Goal: Task Accomplishment & Management: Use online tool/utility

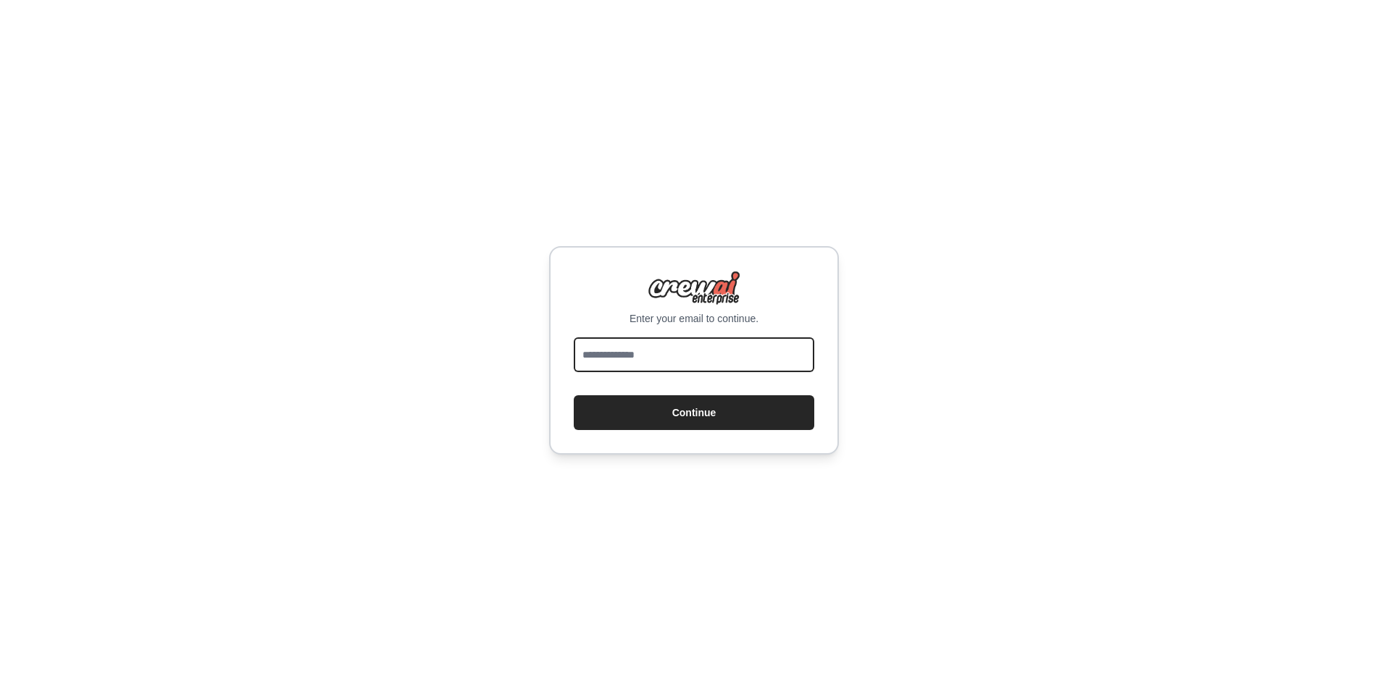
click at [684, 361] on input "email" at bounding box center [694, 355] width 240 height 35
type input "**********"
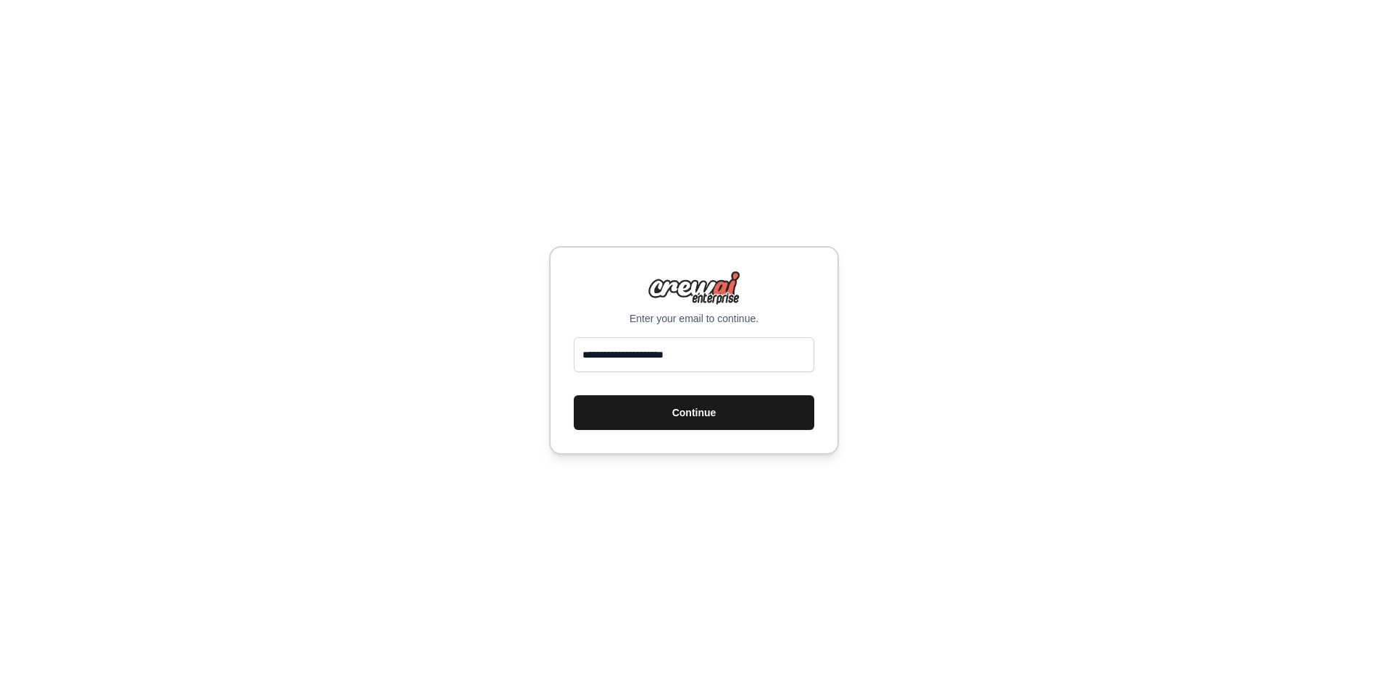
click at [691, 405] on button "Continue" at bounding box center [694, 412] width 240 height 35
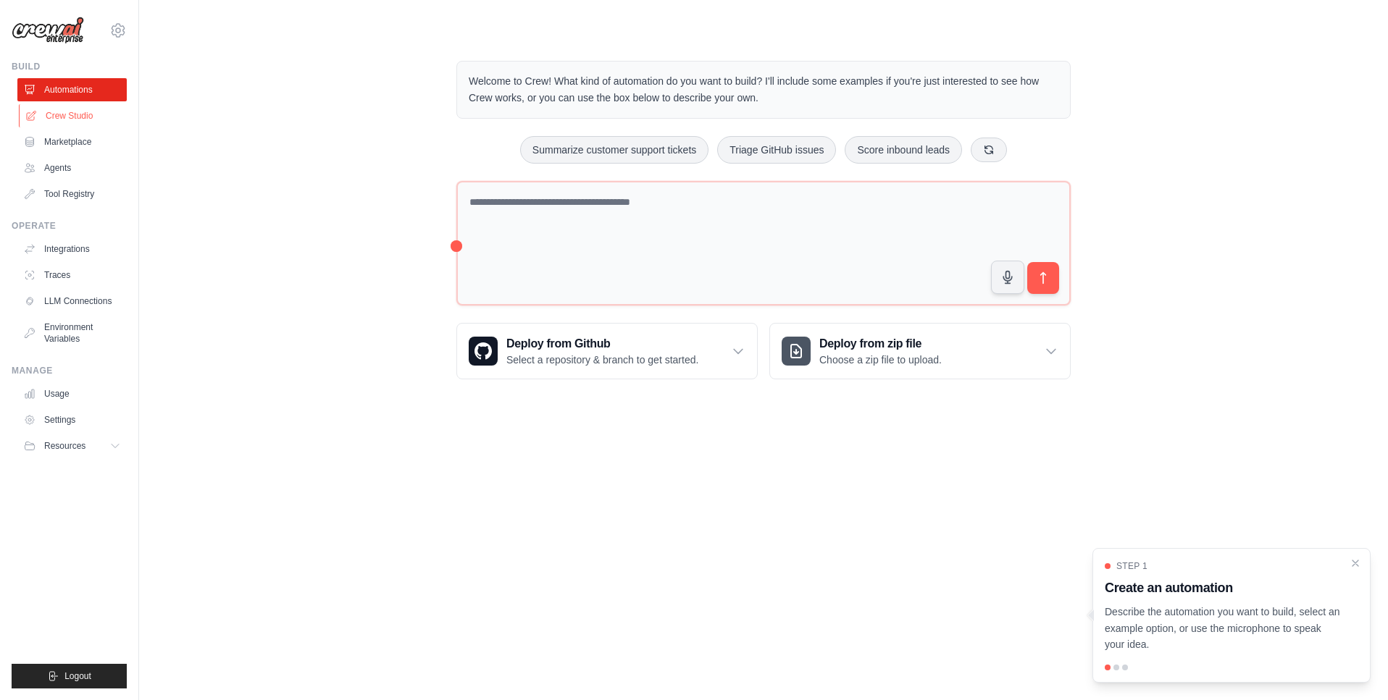
click at [75, 112] on link "Crew Studio" at bounding box center [73, 115] width 109 height 23
click at [1114, 669] on div at bounding box center [1116, 668] width 6 height 6
click at [1358, 563] on icon "Close walkthrough" at bounding box center [1355, 562] width 13 height 13
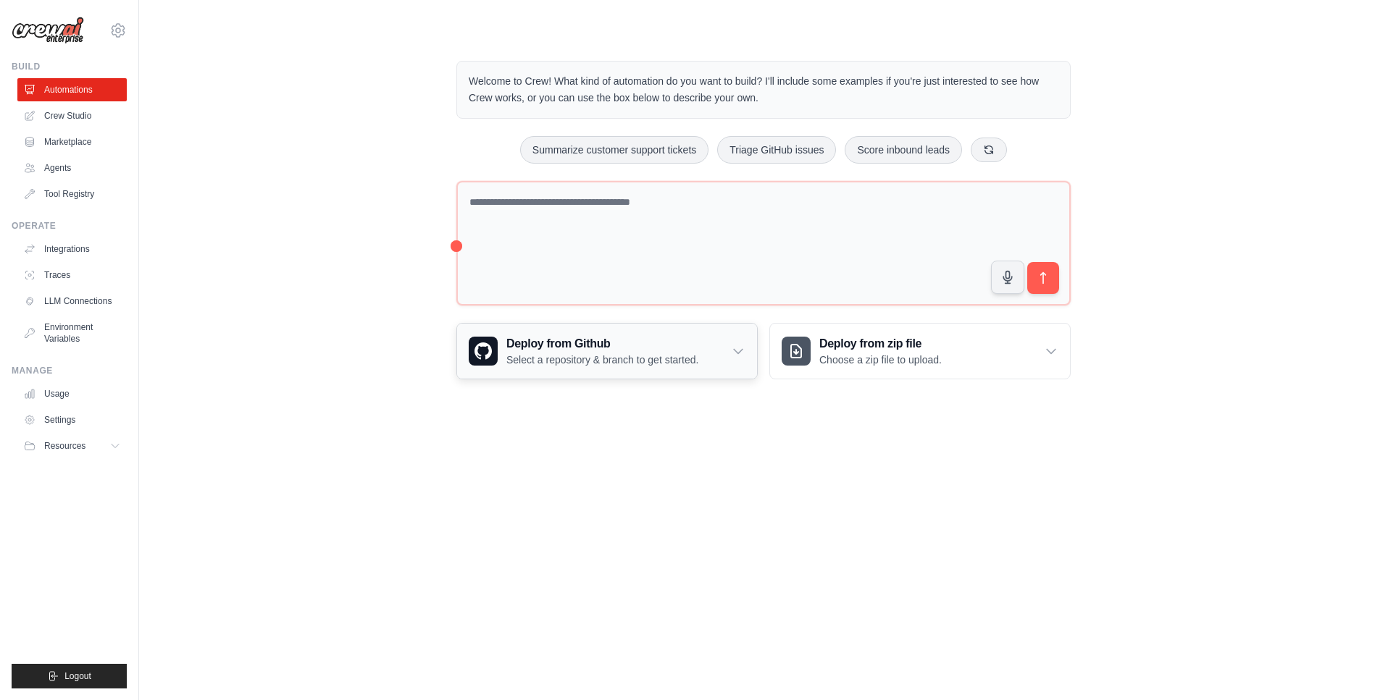
click at [513, 369] on div "Deploy from Github Select a repository & branch to get started." at bounding box center [607, 351] width 300 height 55
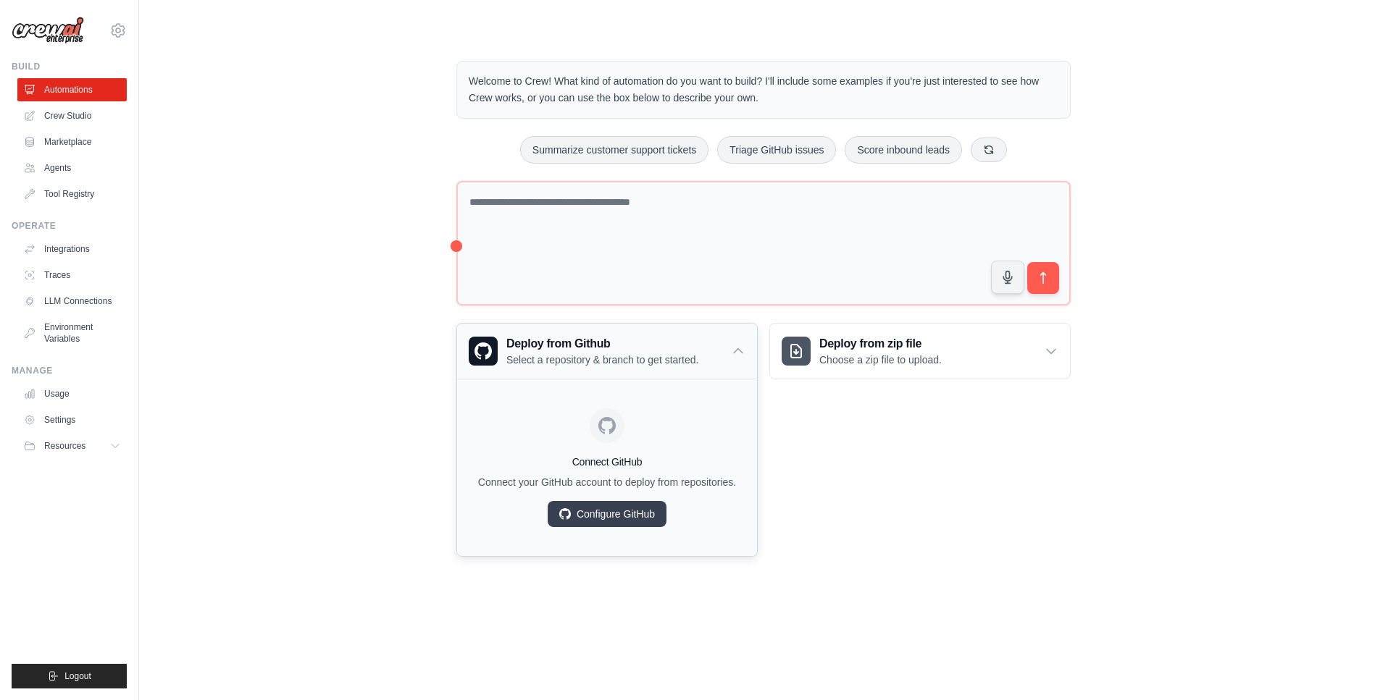
click at [698, 360] on p "Select a repository & branch to get started." at bounding box center [602, 360] width 192 height 14
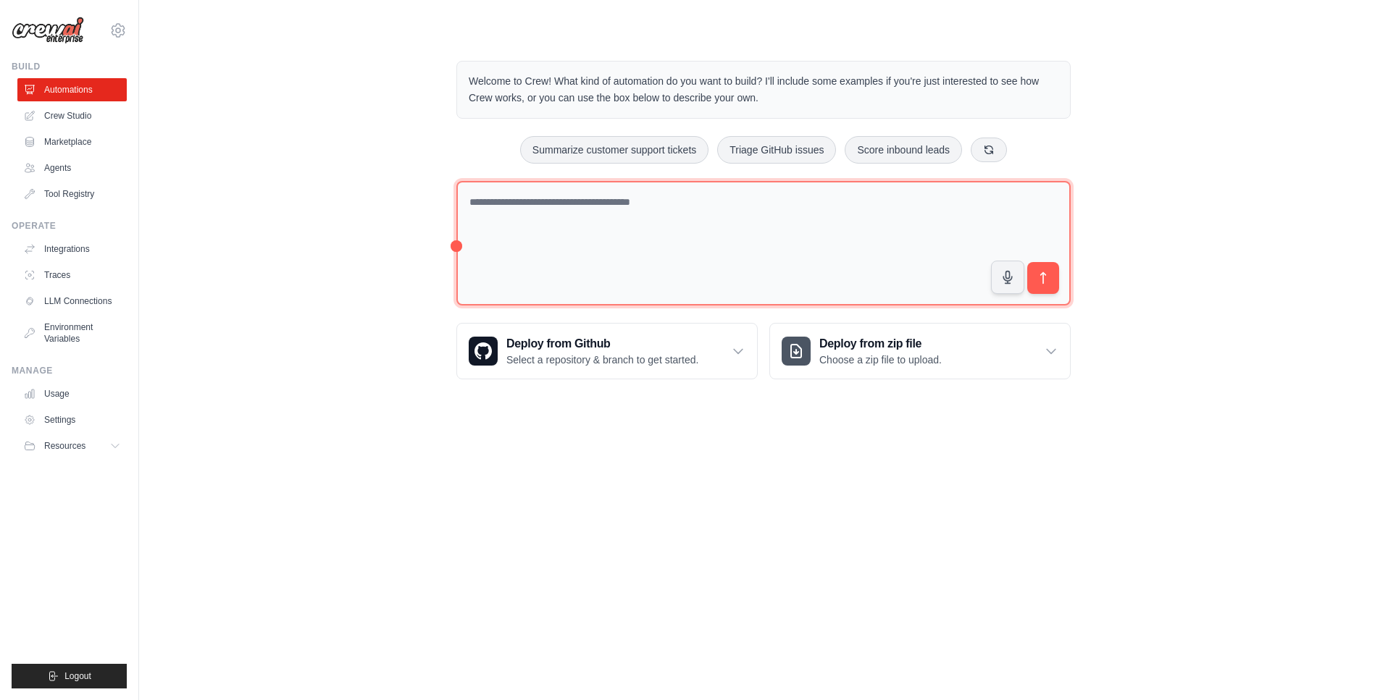
click at [573, 201] on textarea at bounding box center [763, 243] width 614 height 125
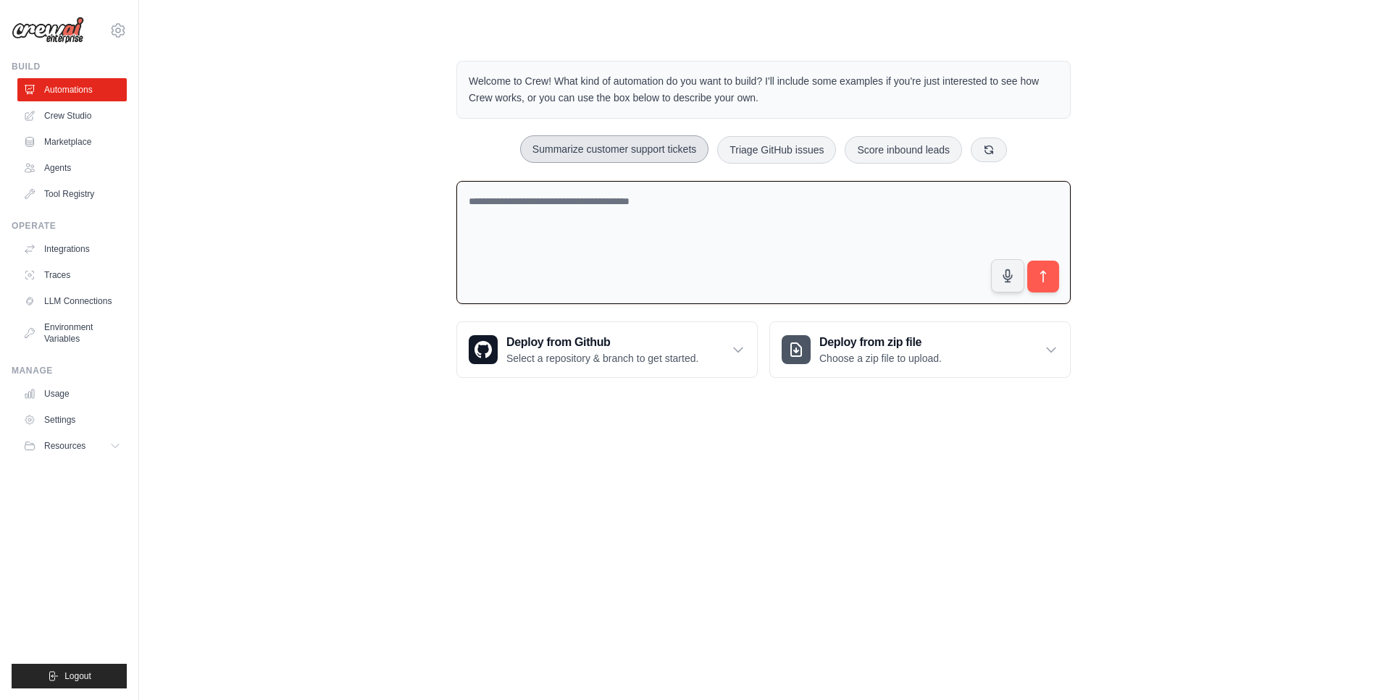
click at [697, 152] on button "Summarize customer support tickets" at bounding box center [614, 149] width 188 height 28
type textarea "**********"
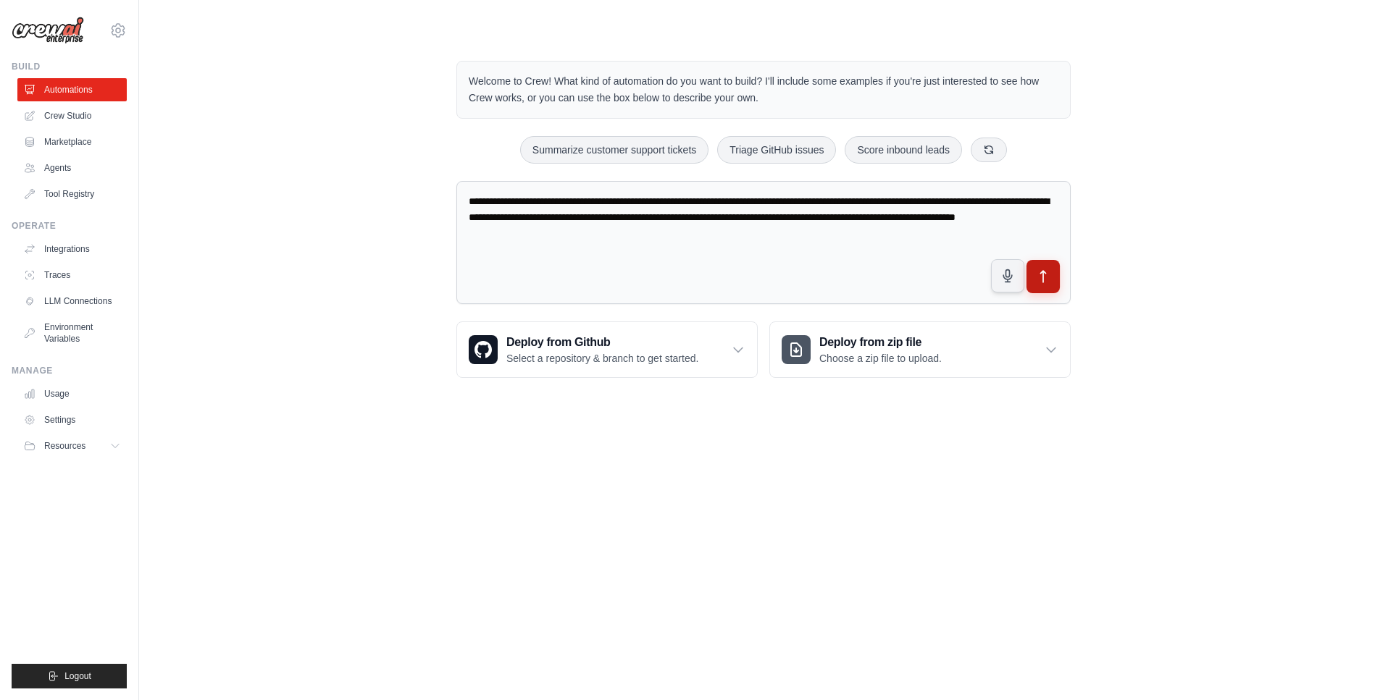
click at [1047, 280] on icon "submit" at bounding box center [1043, 276] width 15 height 15
click at [73, 196] on link "Tool Registry" at bounding box center [73, 194] width 109 height 23
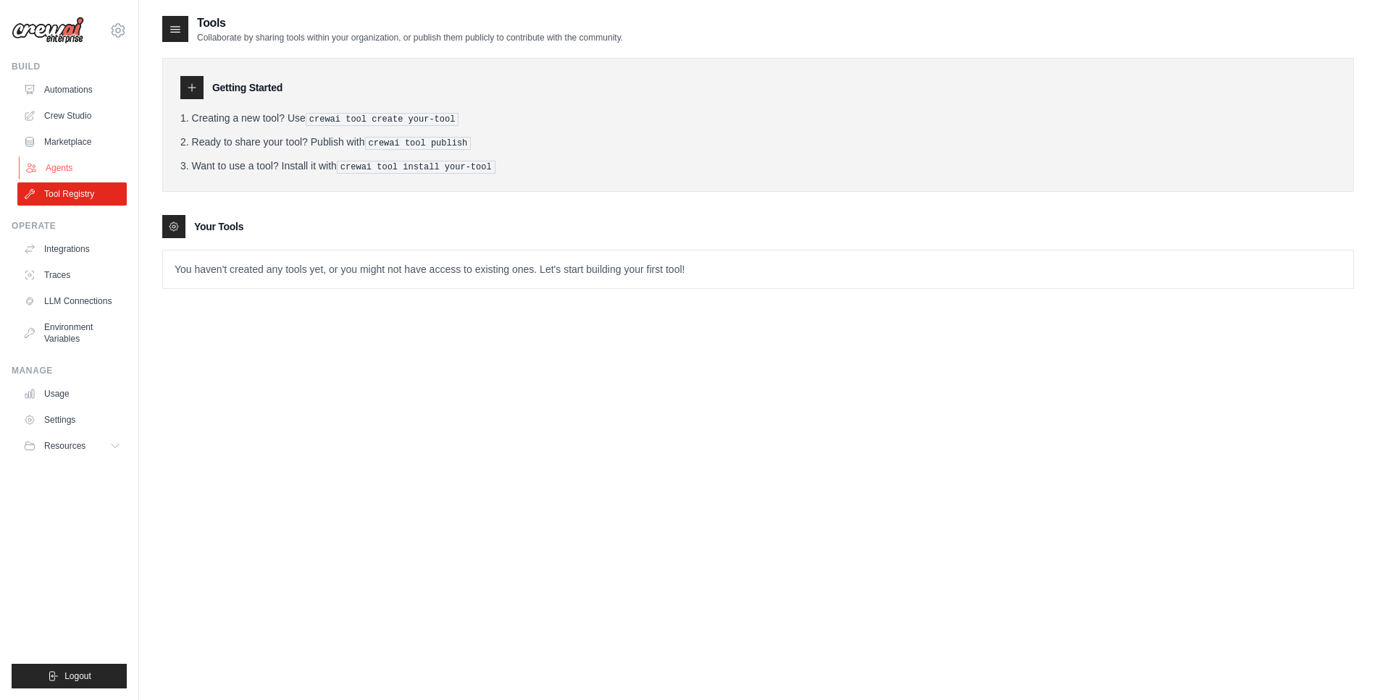
click at [66, 164] on link "Agents" at bounding box center [73, 167] width 109 height 23
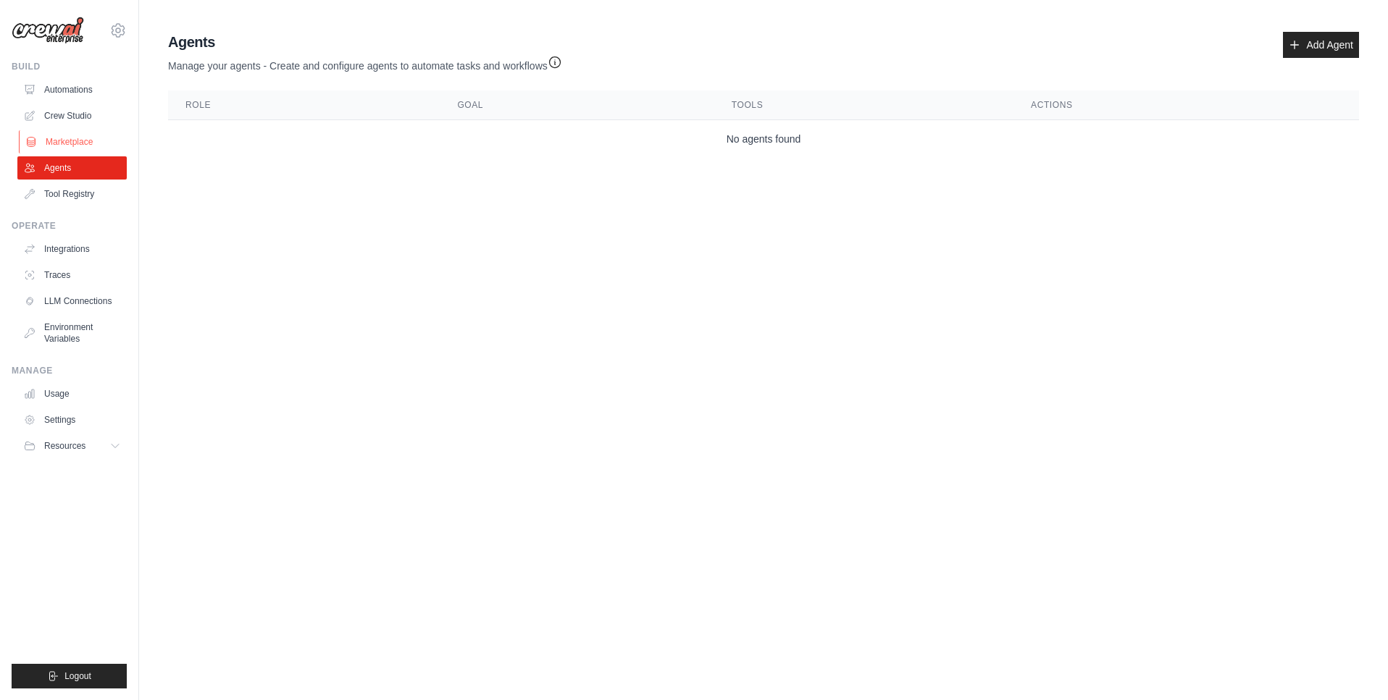
click at [65, 148] on link "Marketplace" at bounding box center [73, 141] width 109 height 23
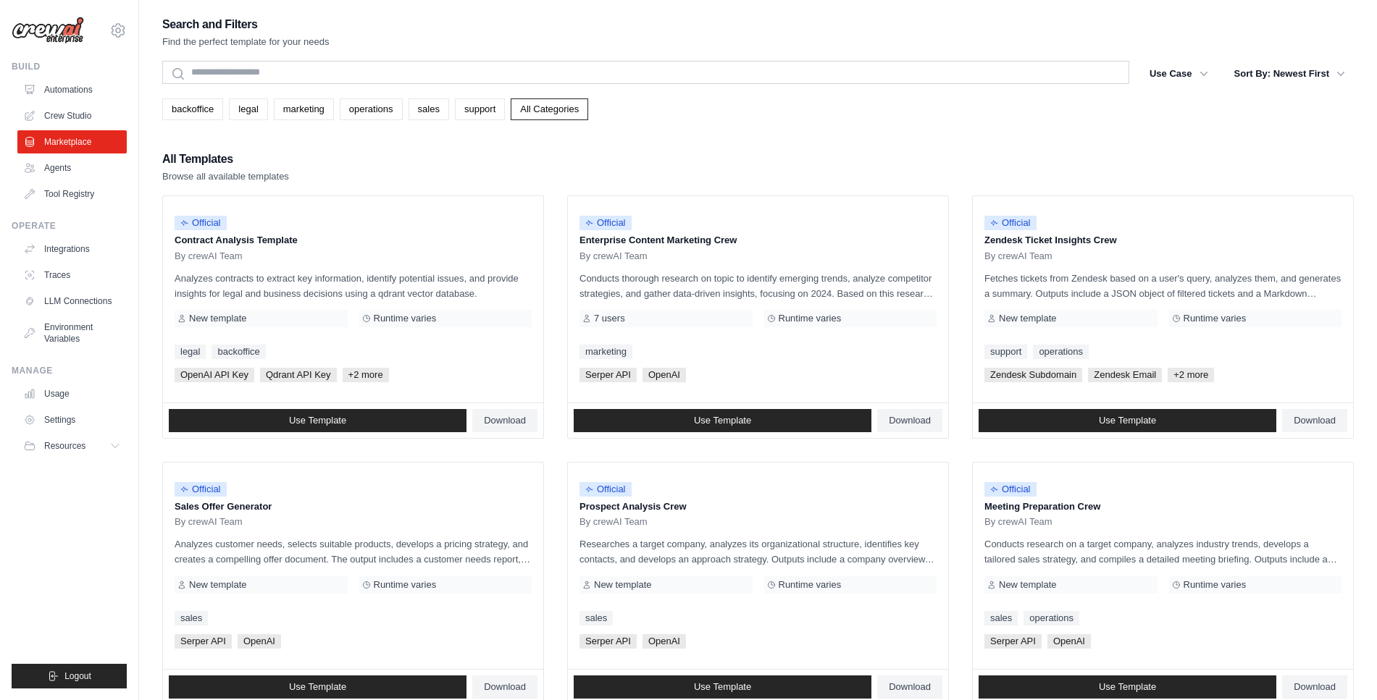
click at [49, 127] on ul "Automations Crew Studio Marketplace Agents Tool Registry" at bounding box center [71, 141] width 109 height 127
click at [71, 91] on link "Automations" at bounding box center [73, 89] width 109 height 23
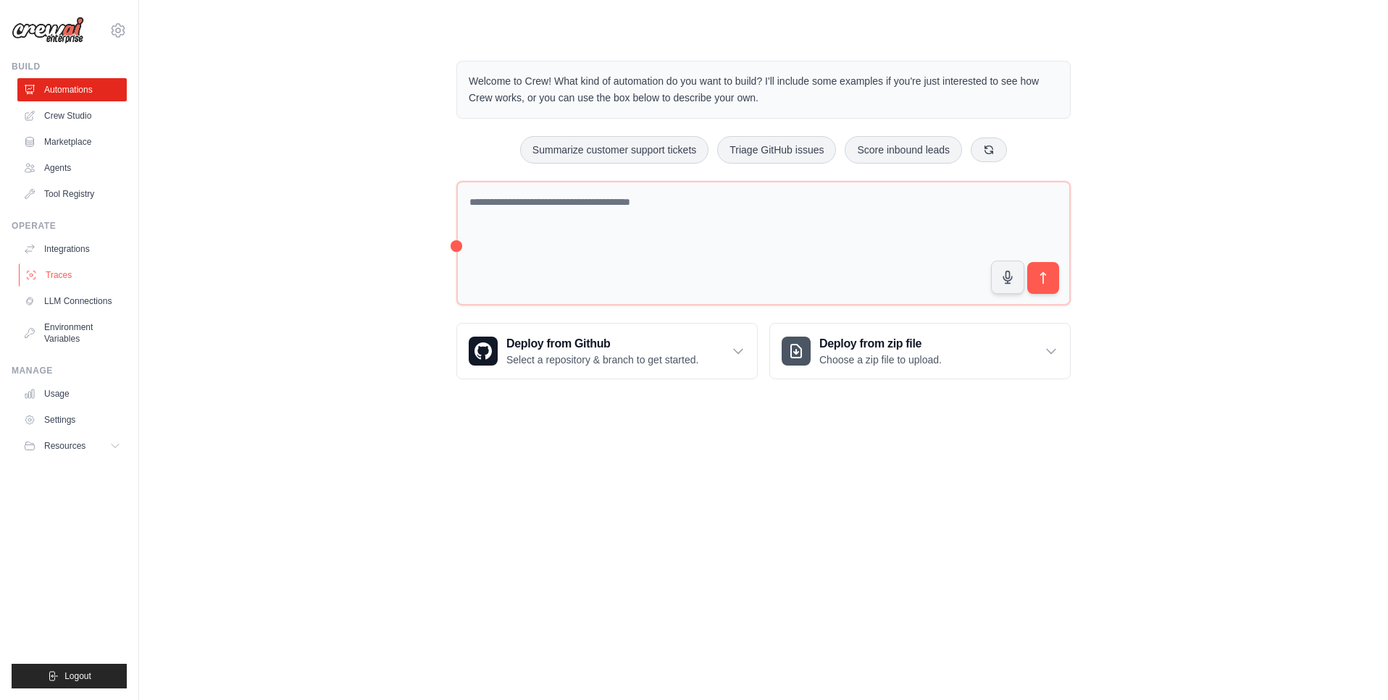
click at [64, 277] on link "Traces" at bounding box center [73, 275] width 109 height 23
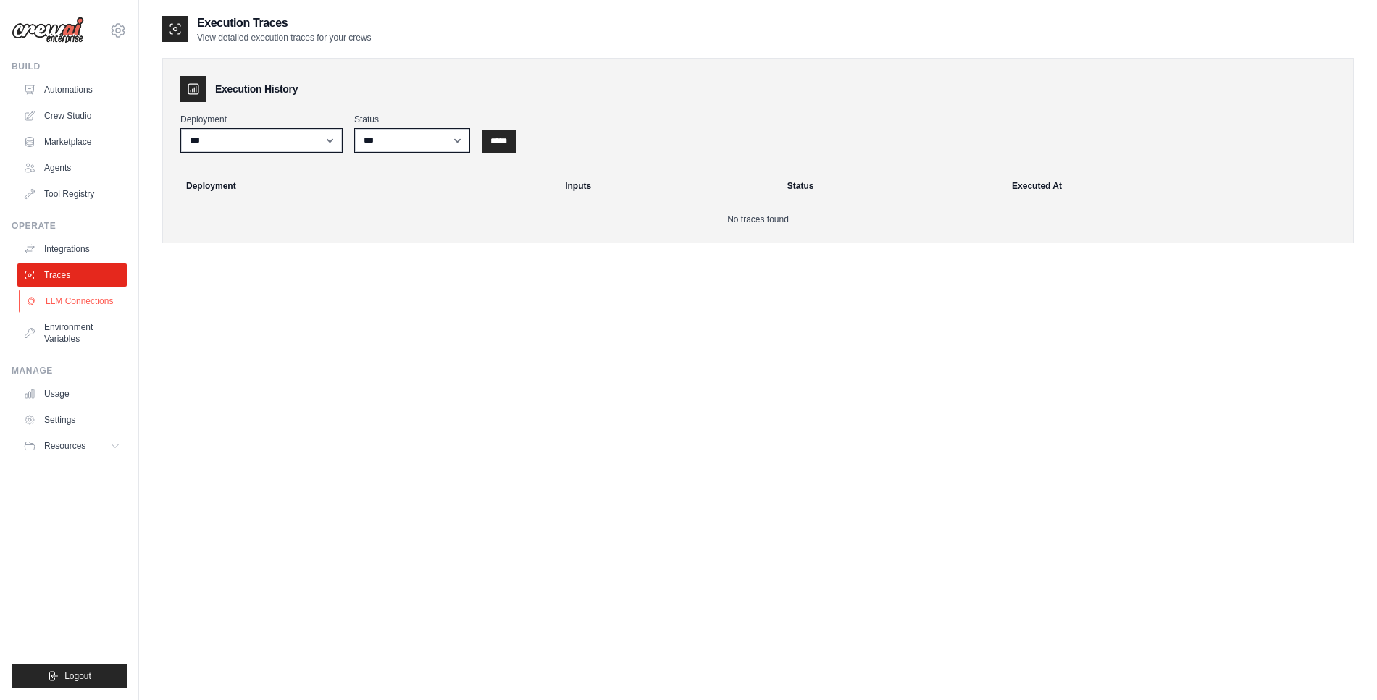
click at [88, 304] on link "LLM Connections" at bounding box center [73, 301] width 109 height 23
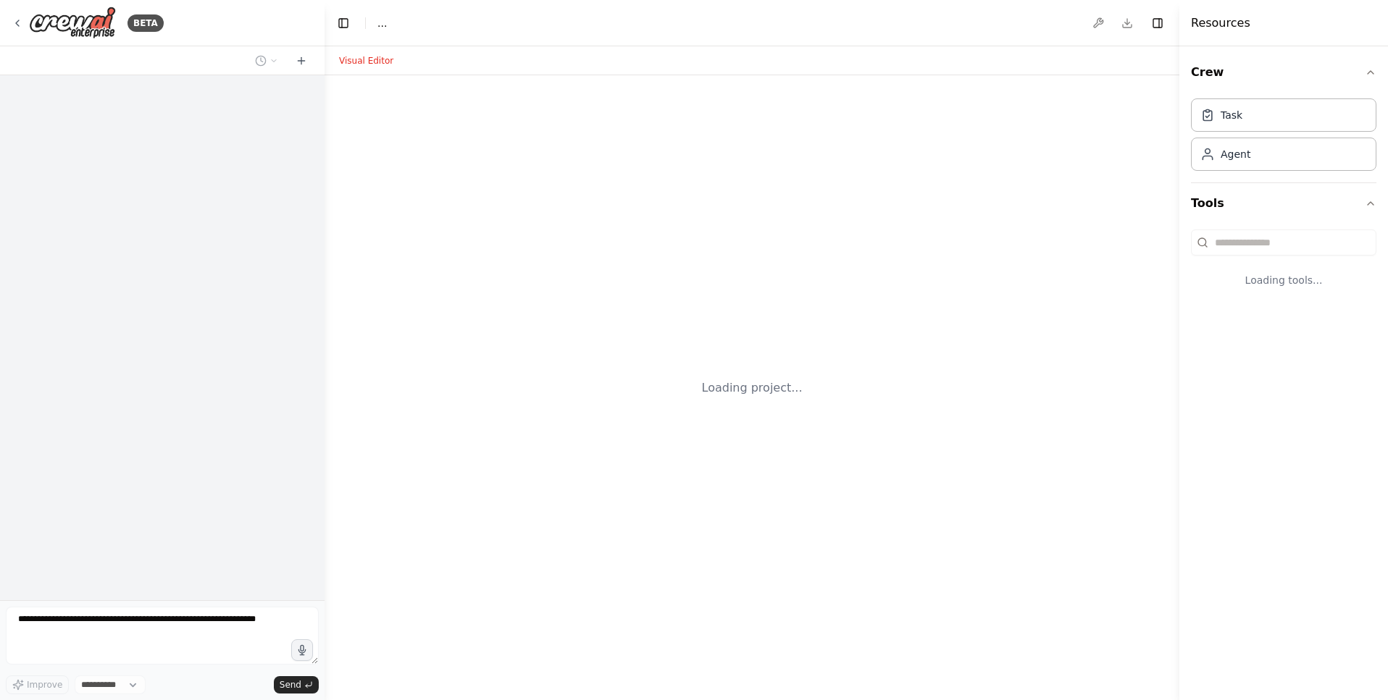
select select "****"
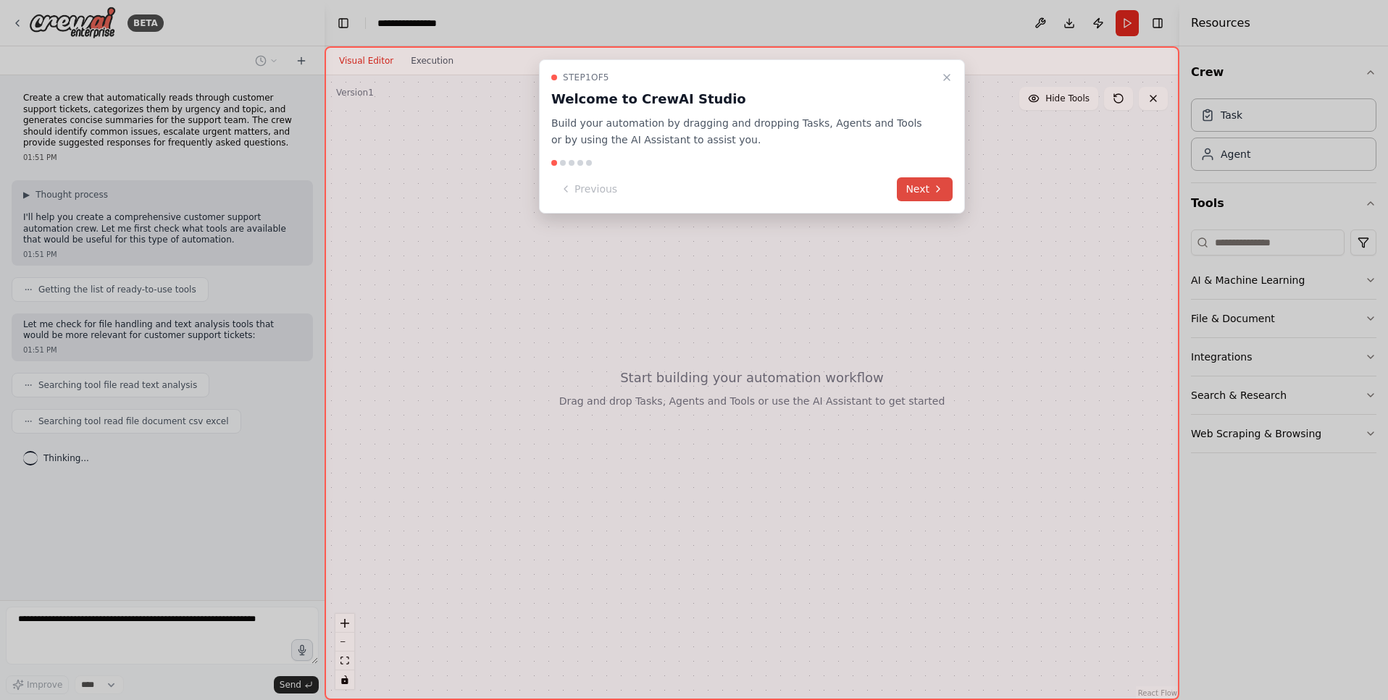
click at [915, 191] on button "Next" at bounding box center [925, 189] width 56 height 24
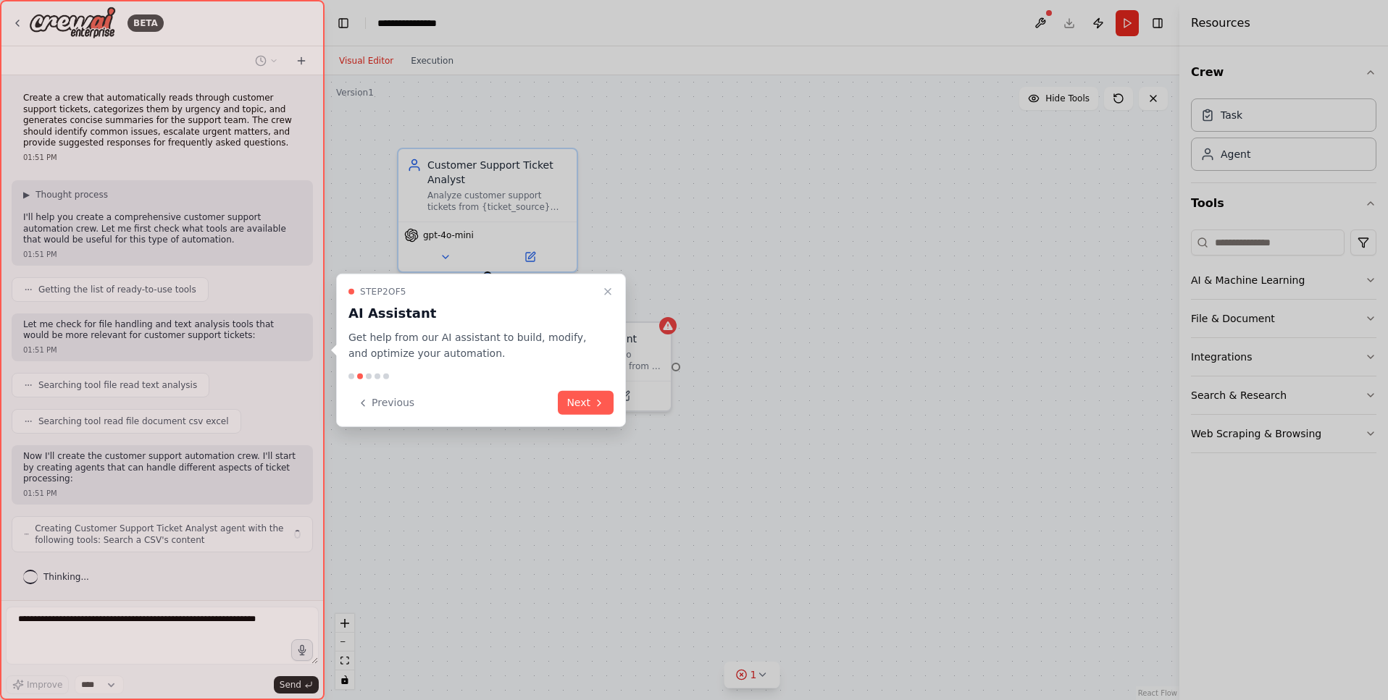
scroll to position [1, 0]
click at [584, 405] on button "Next" at bounding box center [586, 403] width 56 height 24
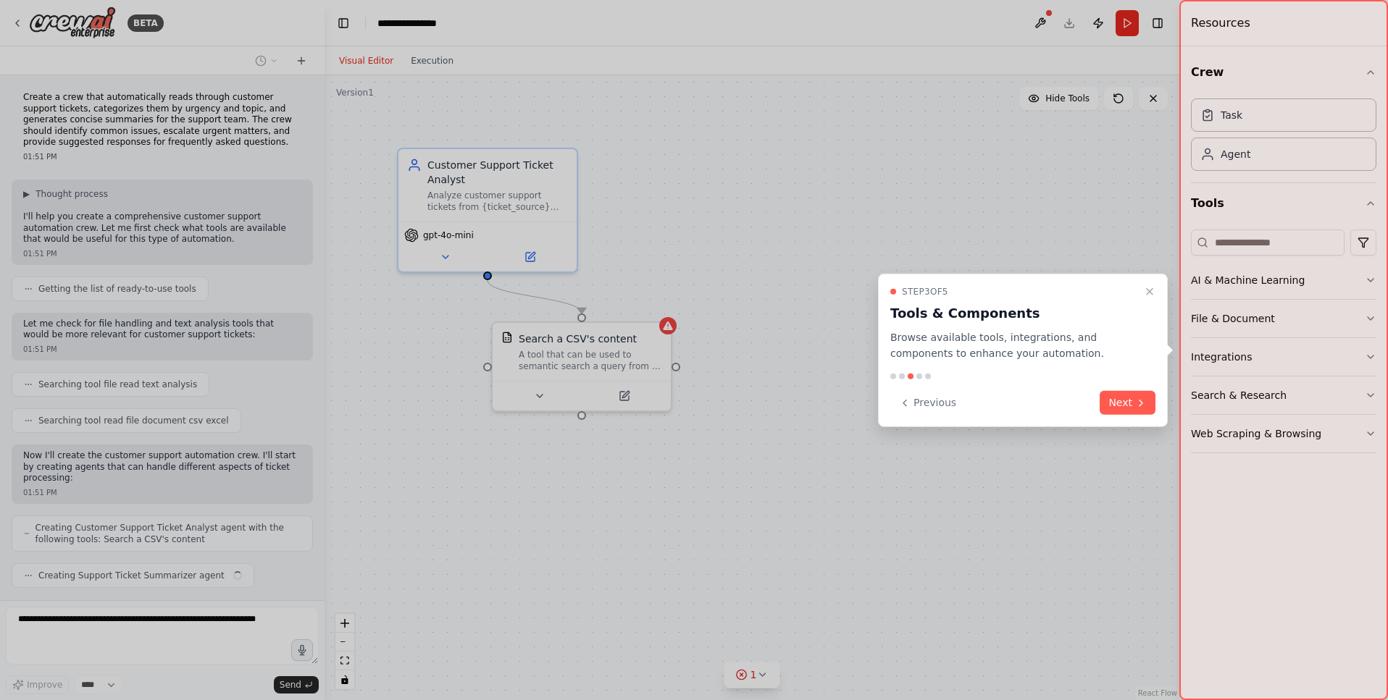
scroll to position [37, 0]
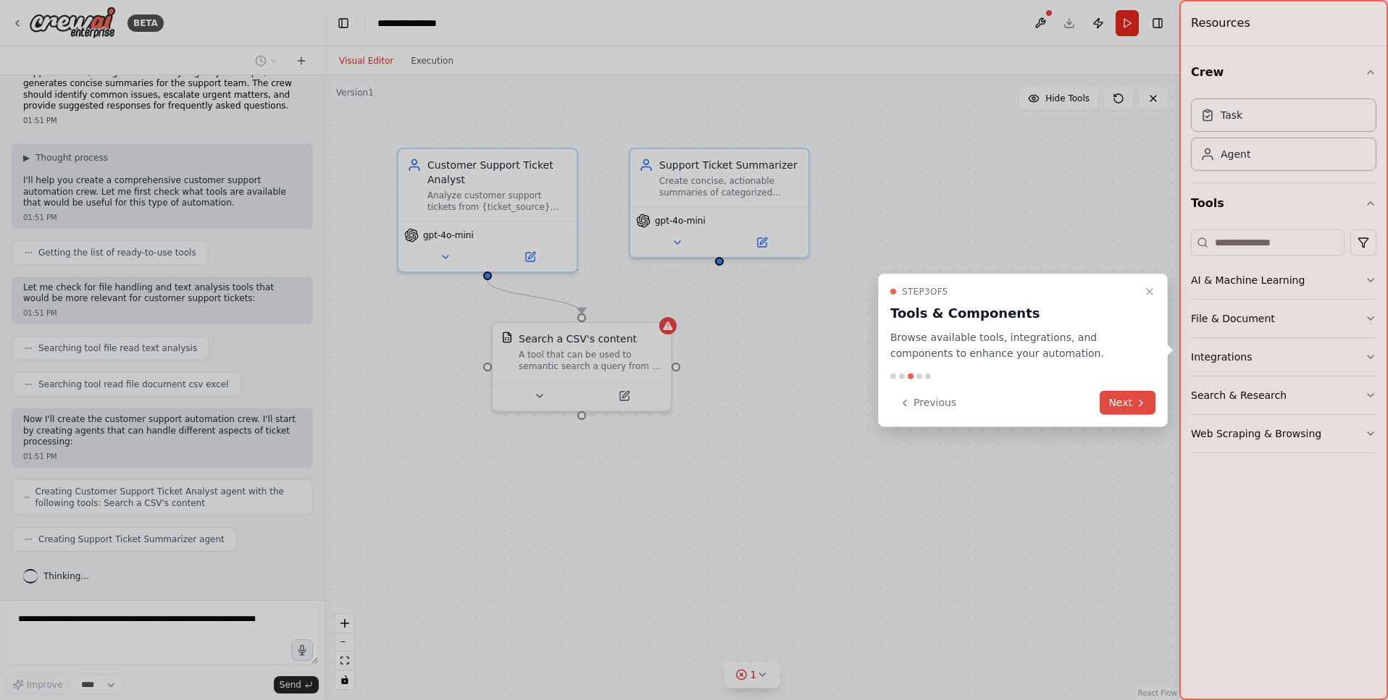
click at [1131, 401] on button "Next" at bounding box center [1127, 403] width 56 height 24
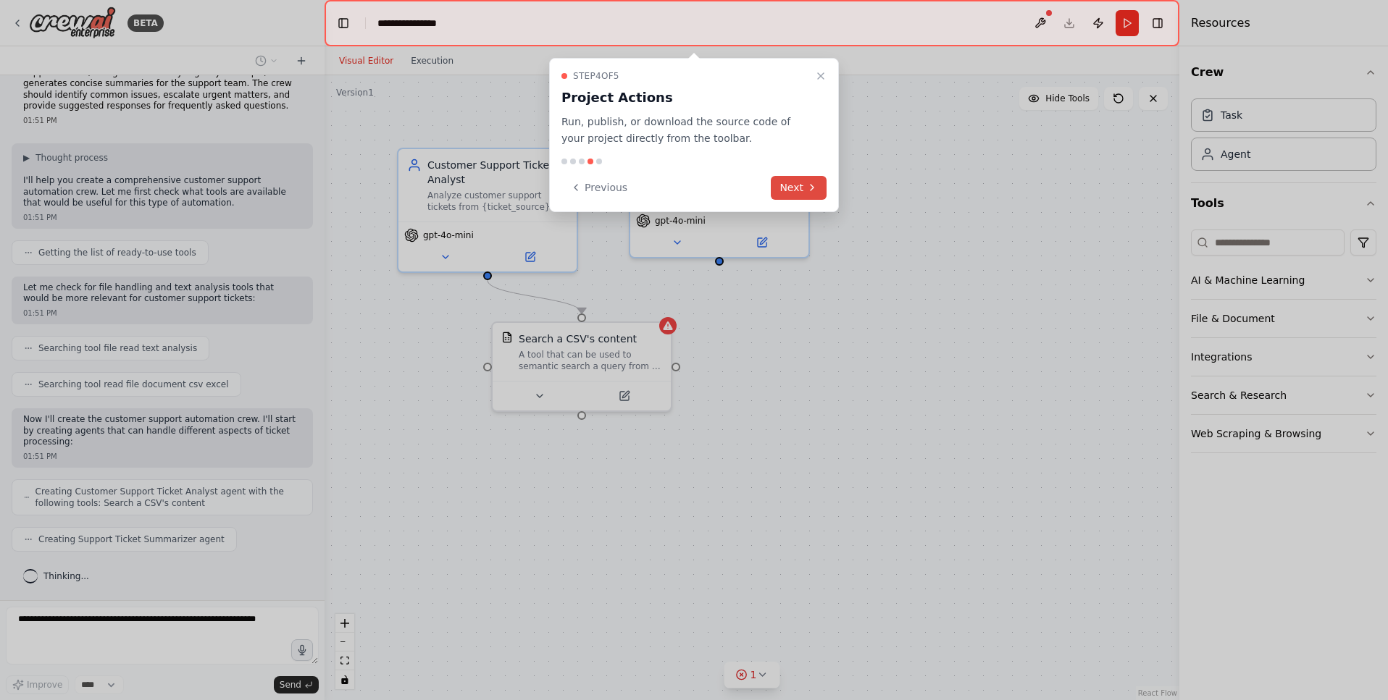
click at [784, 182] on button "Next" at bounding box center [799, 188] width 56 height 24
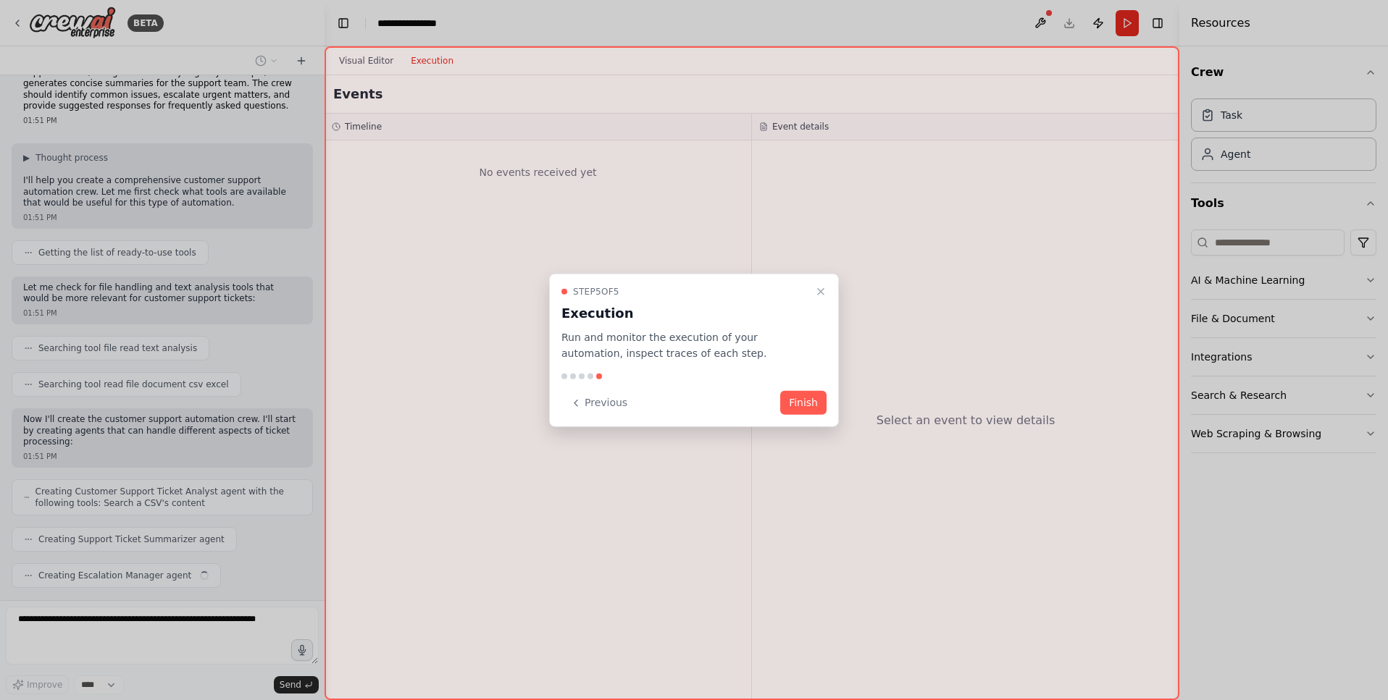
scroll to position [73, 0]
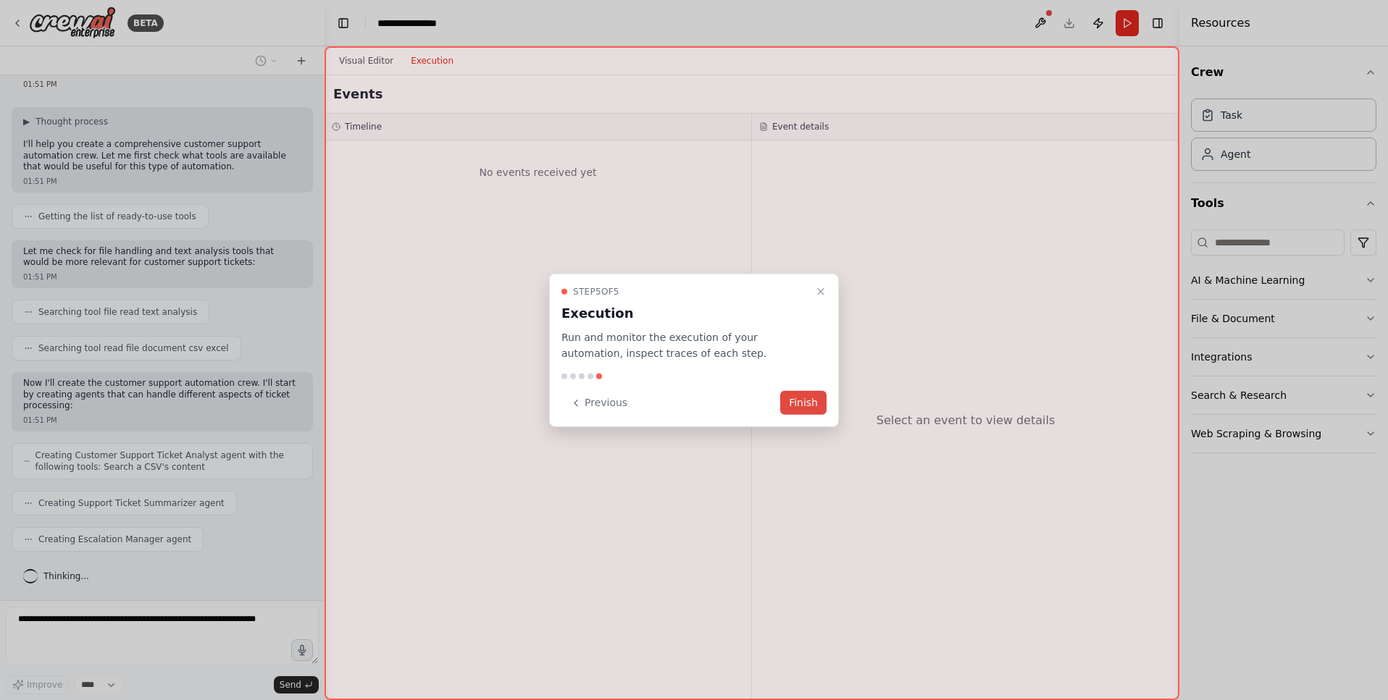
click at [792, 398] on button "Finish" at bounding box center [803, 403] width 46 height 24
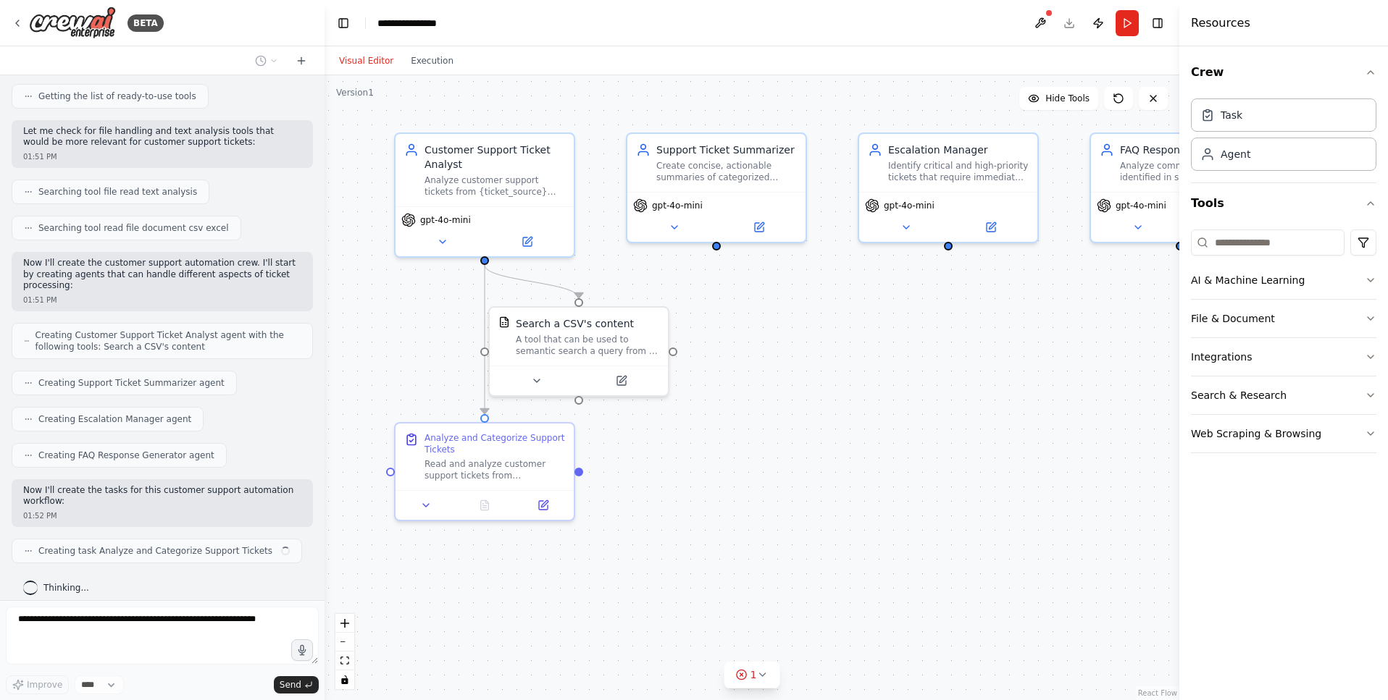
scroll to position [205, 0]
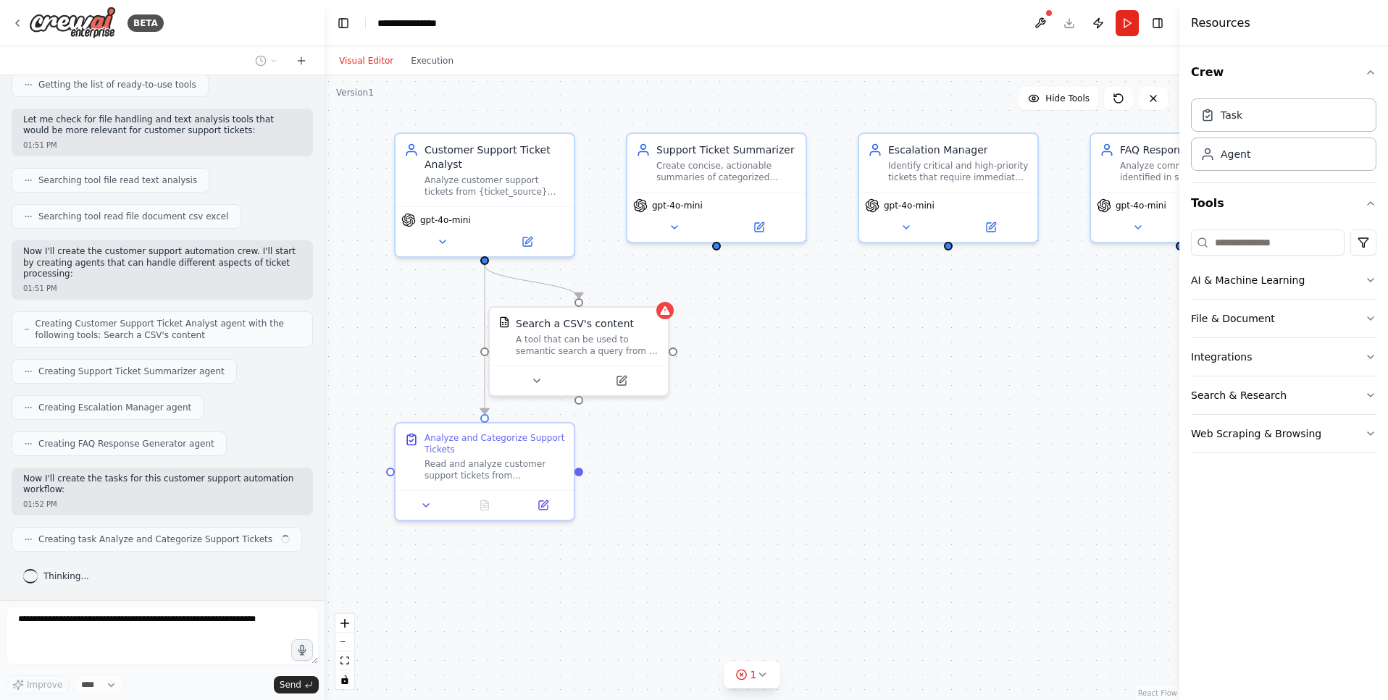
drag, startPoint x: 997, startPoint y: 412, endPoint x: 1000, endPoint y: 398, distance: 14.2
click at [1000, 398] on div ".deletable-edge-delete-btn { width: 20px; height: 20px; border: 0px solid #ffff…" at bounding box center [751, 387] width 855 height 625
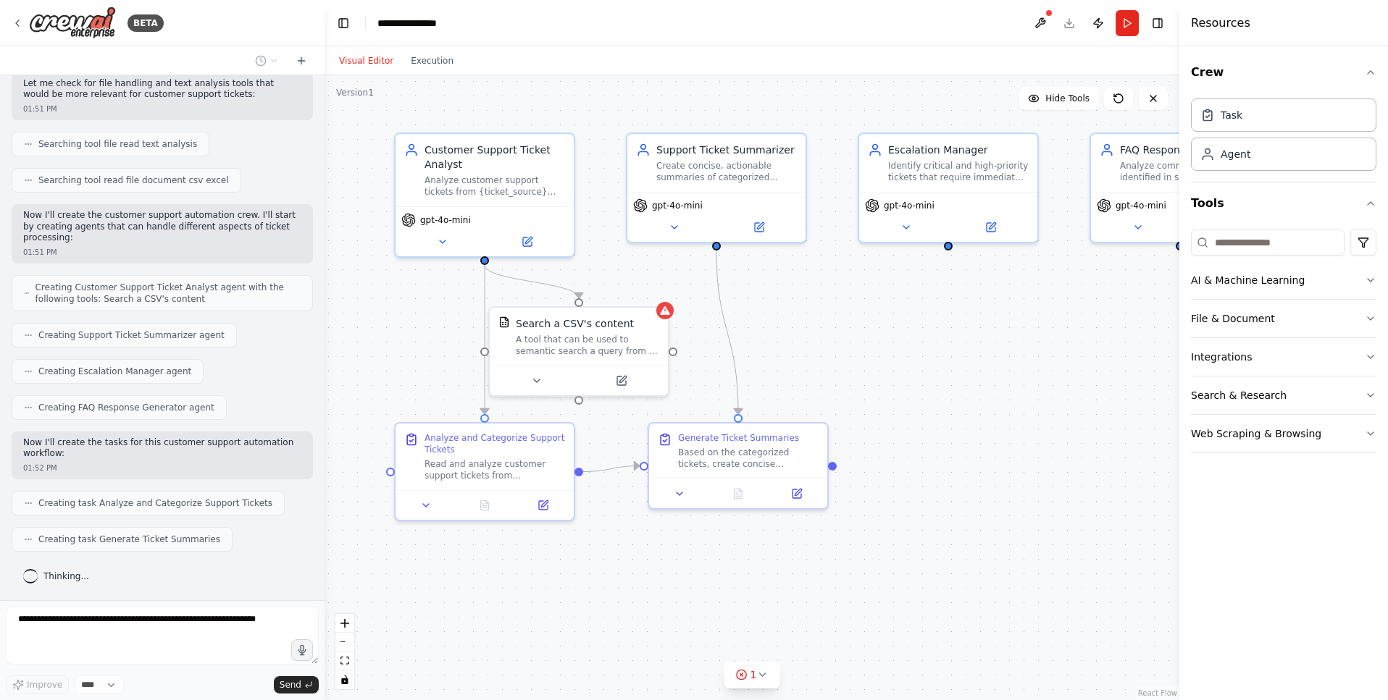
scroll to position [277, 0]
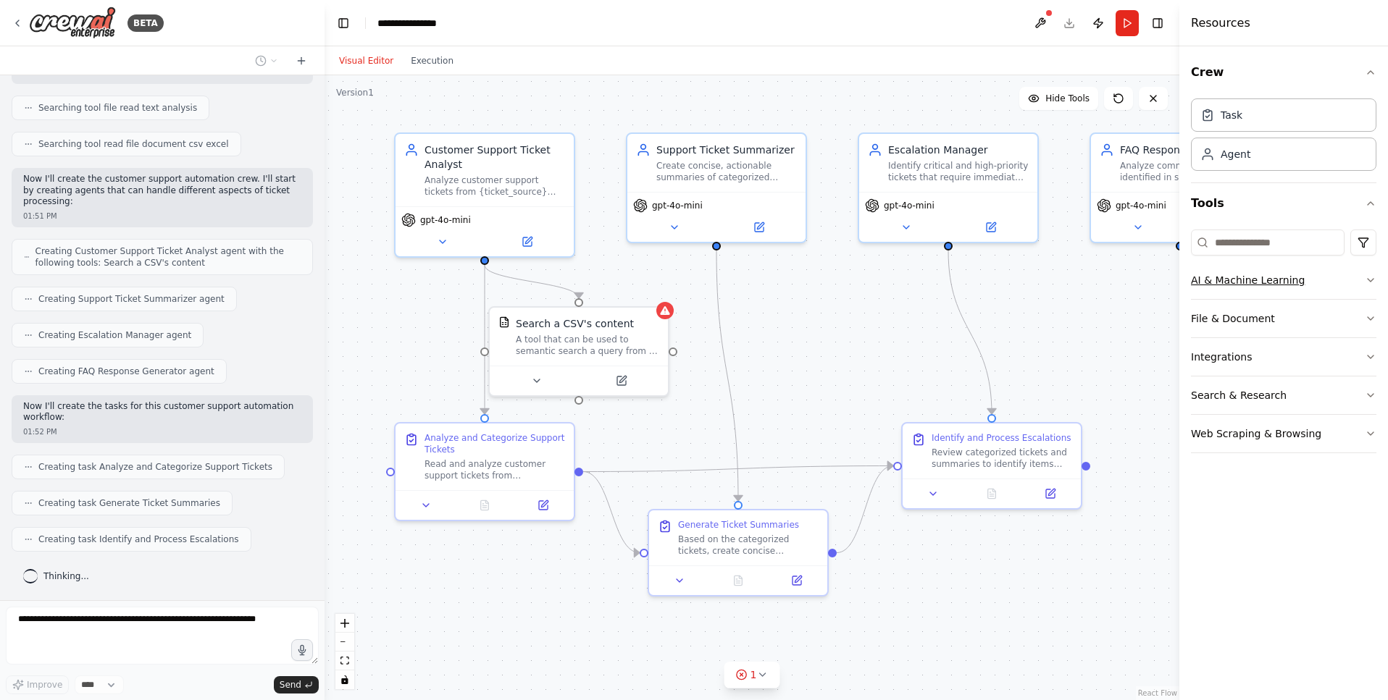
click at [1359, 285] on button "AI & Machine Learning" at bounding box center [1283, 280] width 185 height 38
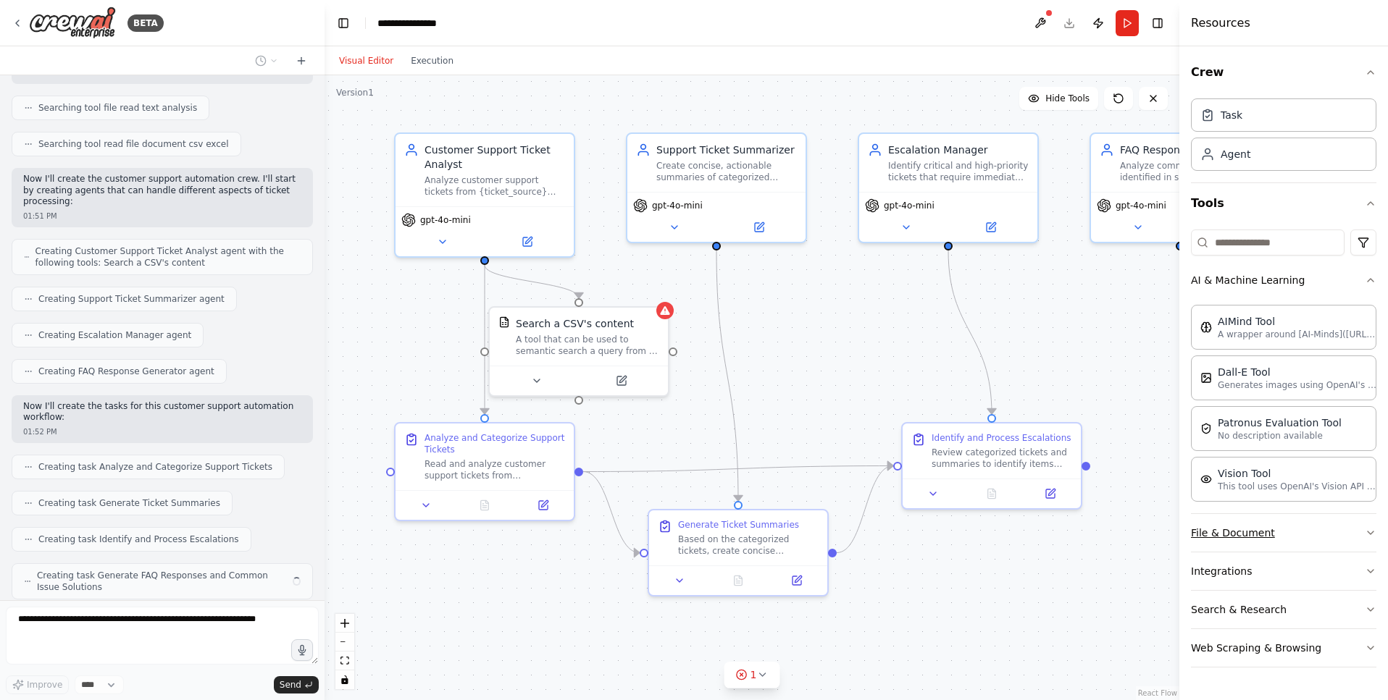
scroll to position [325, 0]
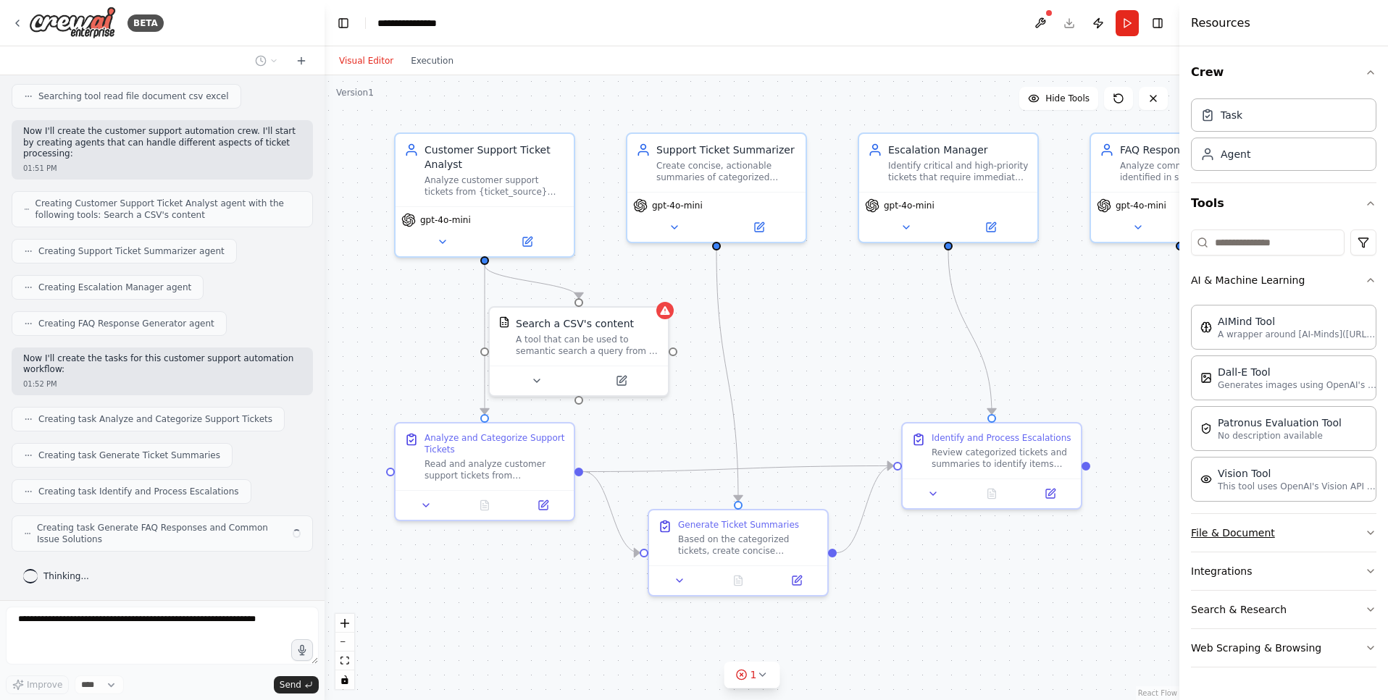
click at [1342, 540] on button "File & Document" at bounding box center [1283, 533] width 185 height 38
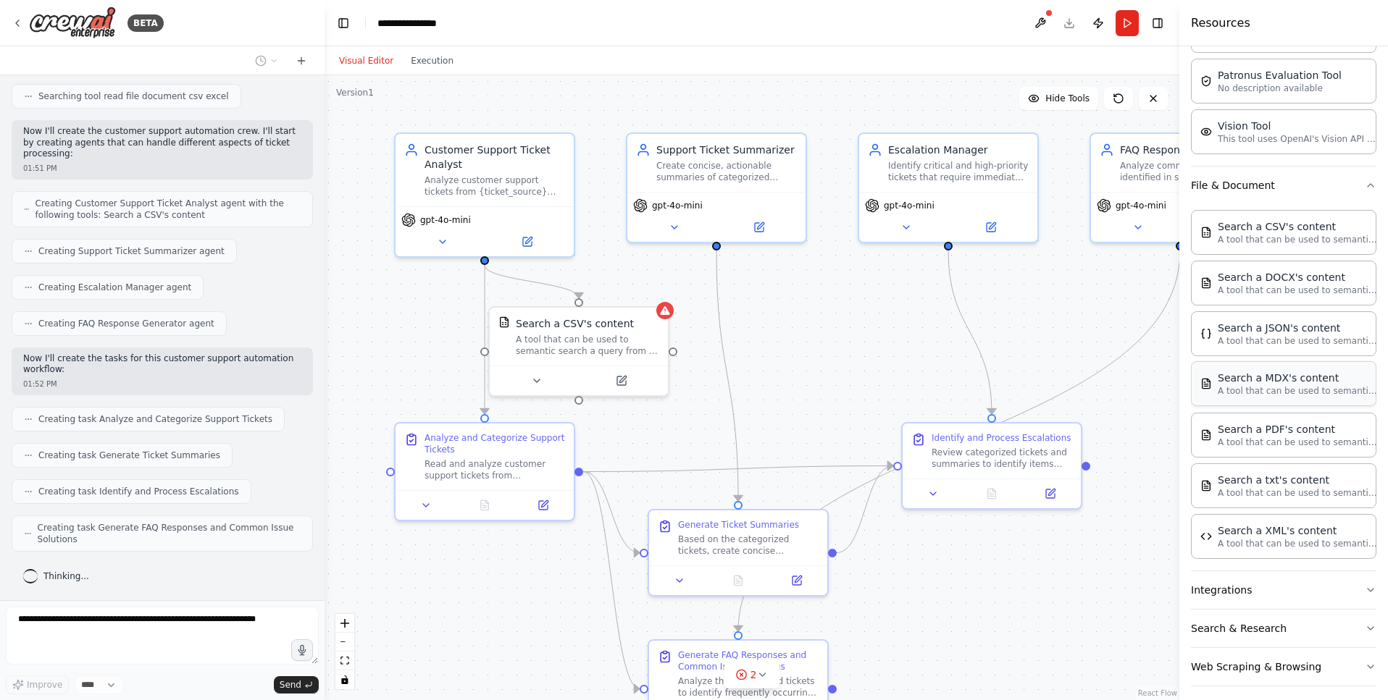
scroll to position [357, 0]
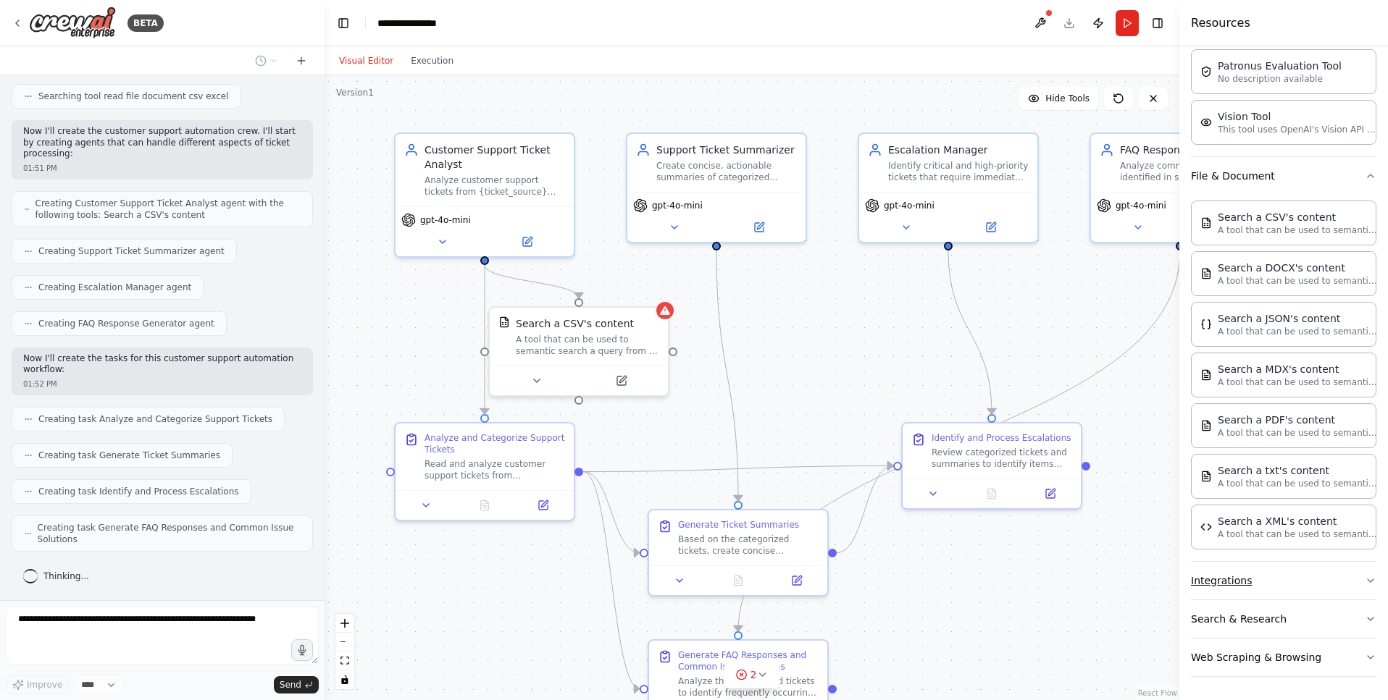
click at [1294, 585] on button "Integrations" at bounding box center [1283, 581] width 185 height 38
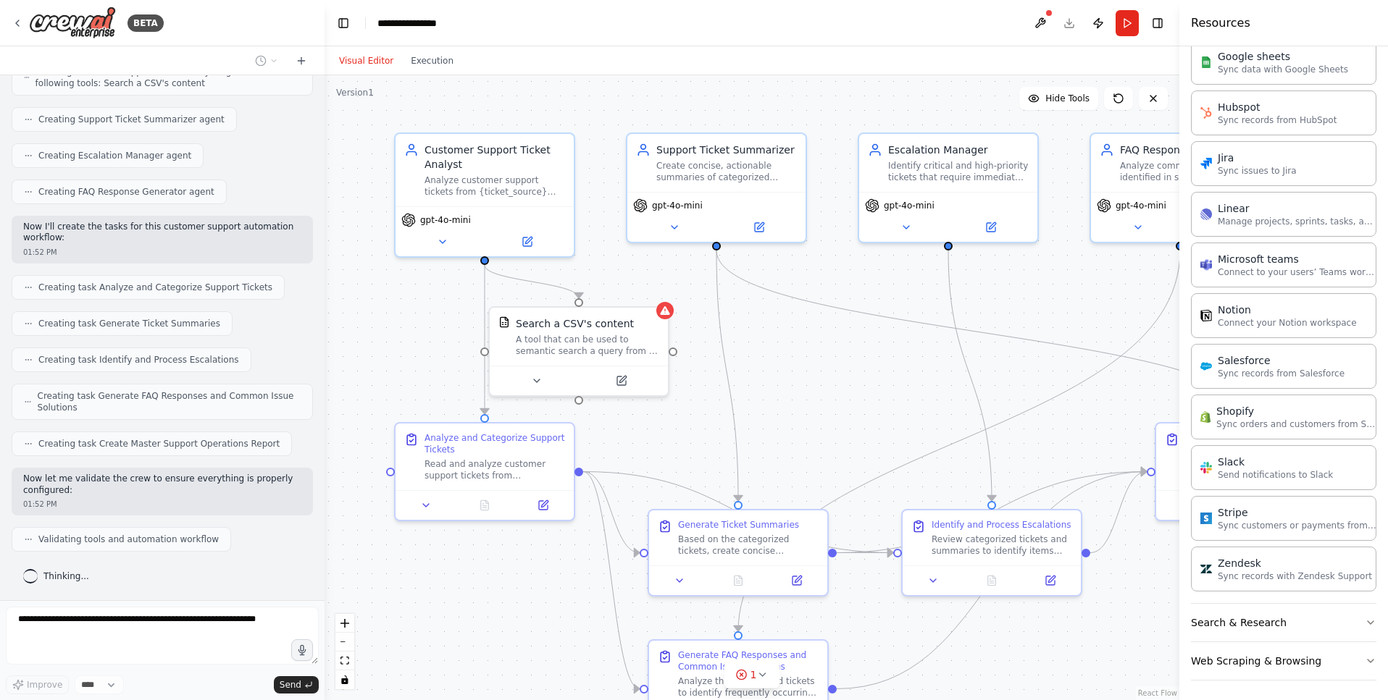
scroll to position [1332, 0]
click at [1276, 635] on button "Search & Research" at bounding box center [1283, 619] width 185 height 38
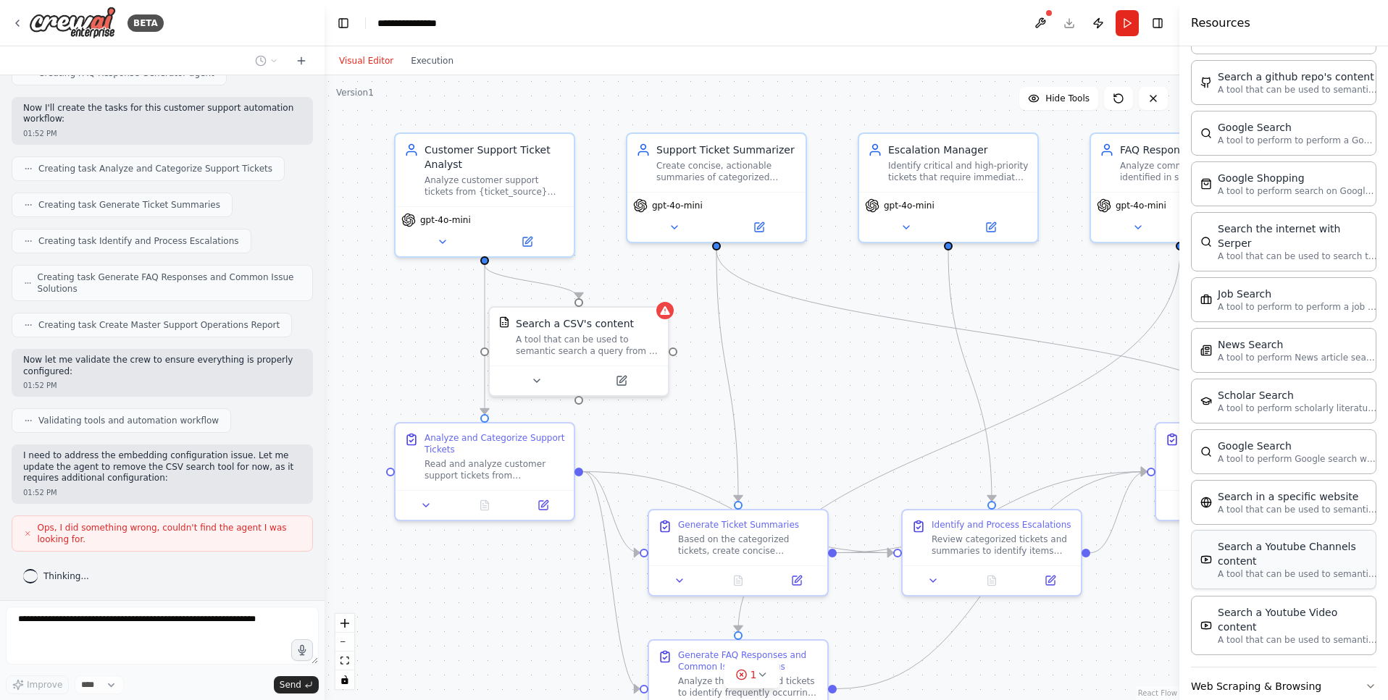
scroll to position [660, 0]
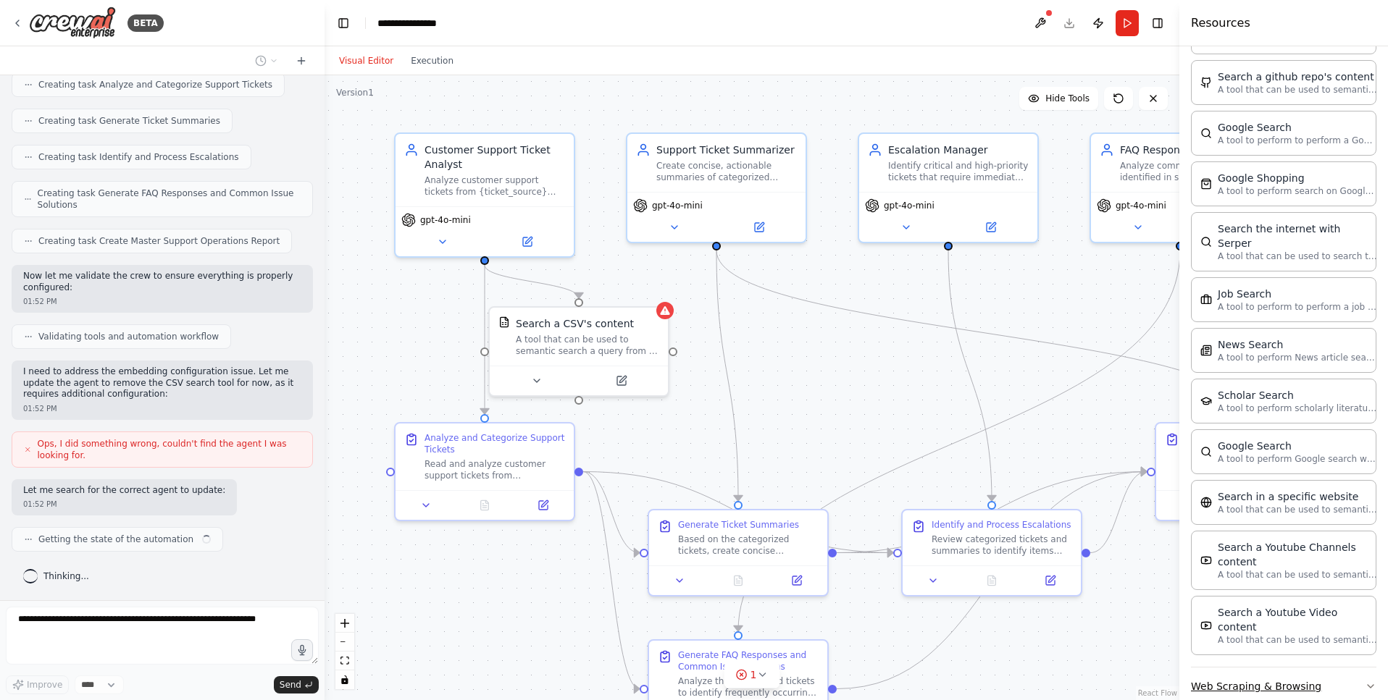
click at [1318, 668] on button "Web Scraping & Browsing" at bounding box center [1283, 687] width 185 height 38
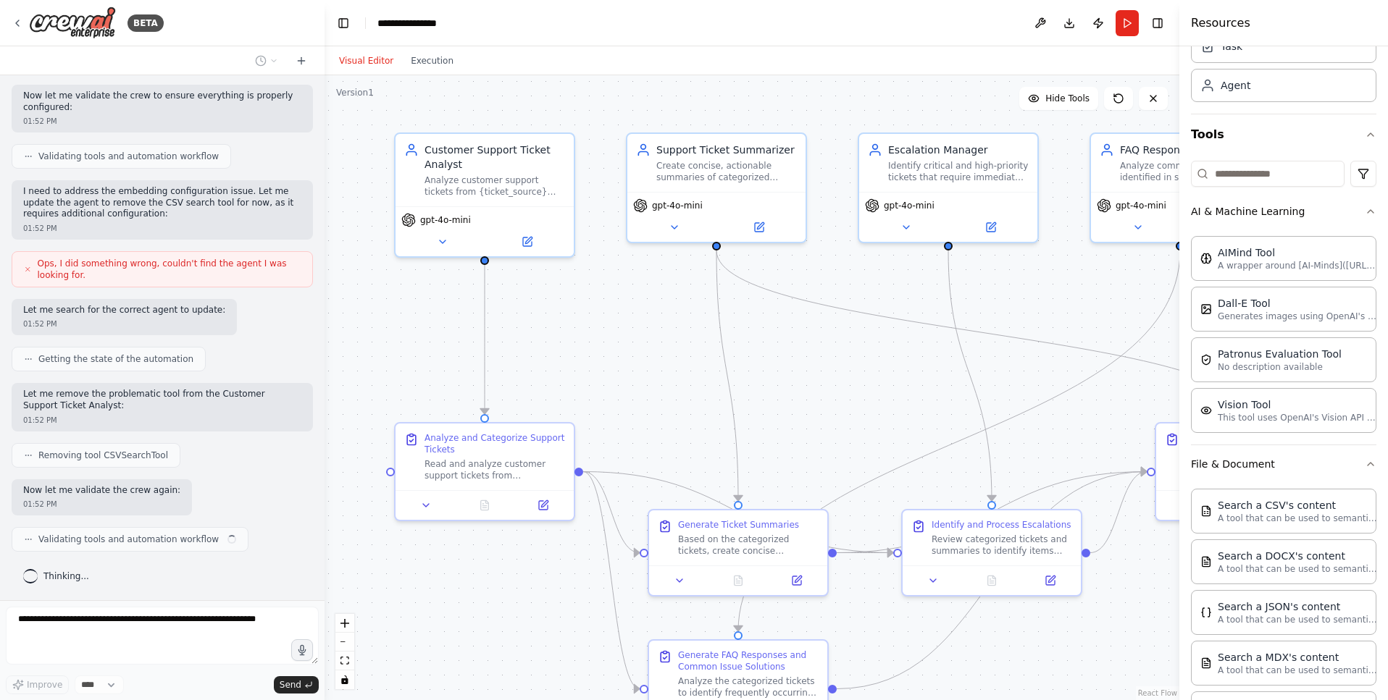
scroll to position [0, 0]
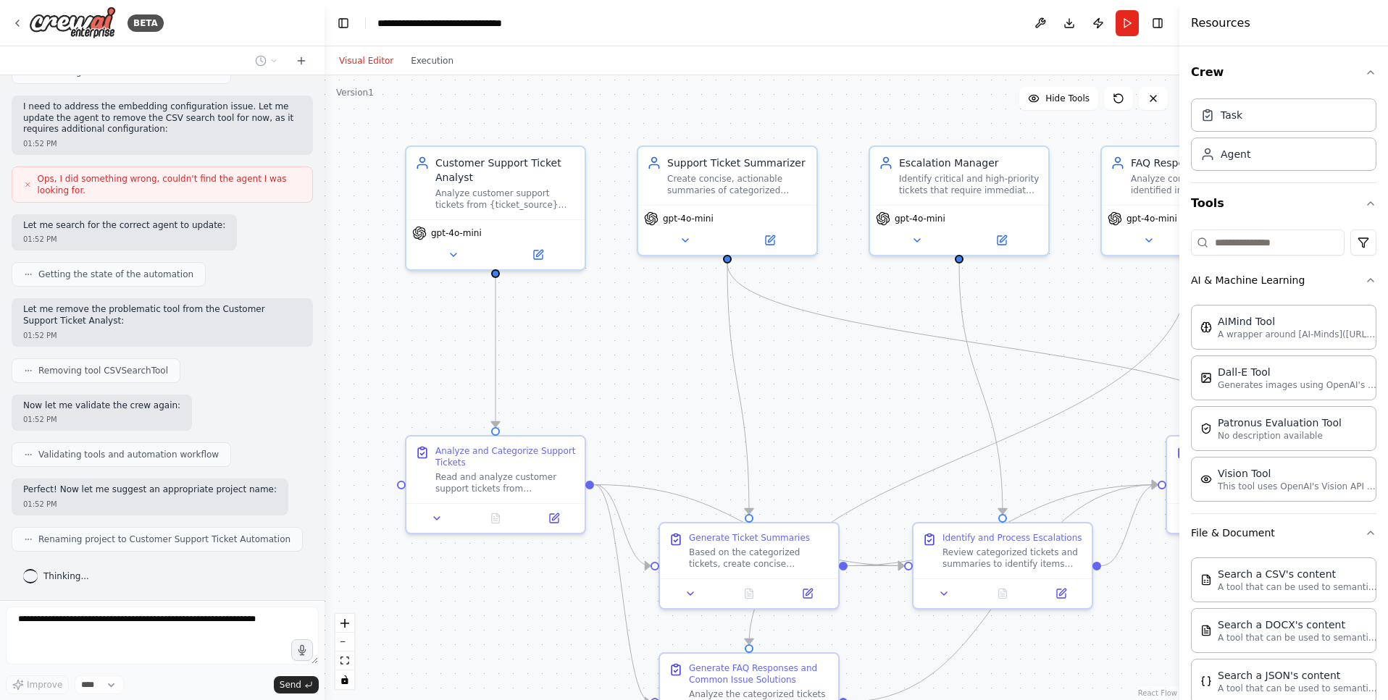
drag, startPoint x: 618, startPoint y: 322, endPoint x: 629, endPoint y: 335, distance: 17.0
click at [629, 335] on div ".deletable-edge-delete-btn { width: 20px; height: 20px; border: 0px solid #ffff…" at bounding box center [751, 387] width 855 height 625
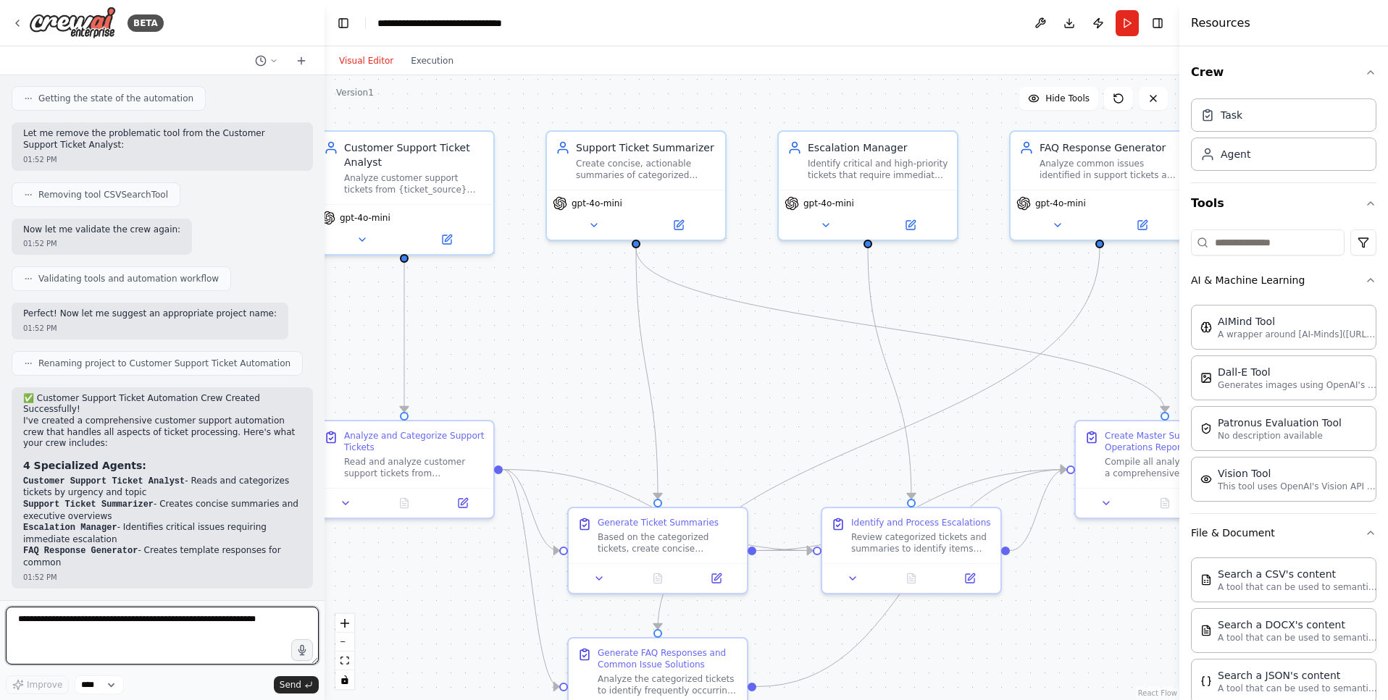
drag, startPoint x: 830, startPoint y: 371, endPoint x: 739, endPoint y: 356, distance: 92.5
click at [739, 356] on div ".deletable-edge-delete-btn { width: 20px; height: 20px; border: 0px solid #ffff…" at bounding box center [751, 387] width 855 height 625
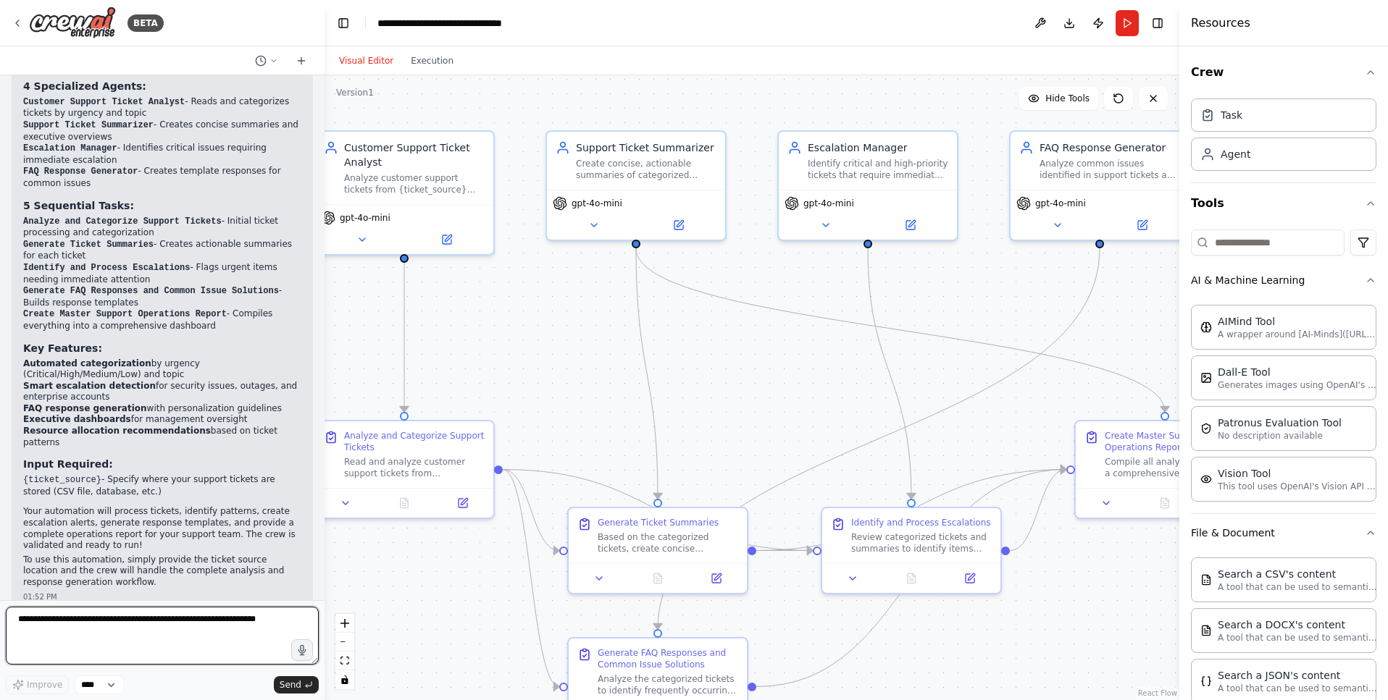
scroll to position [1492, 0]
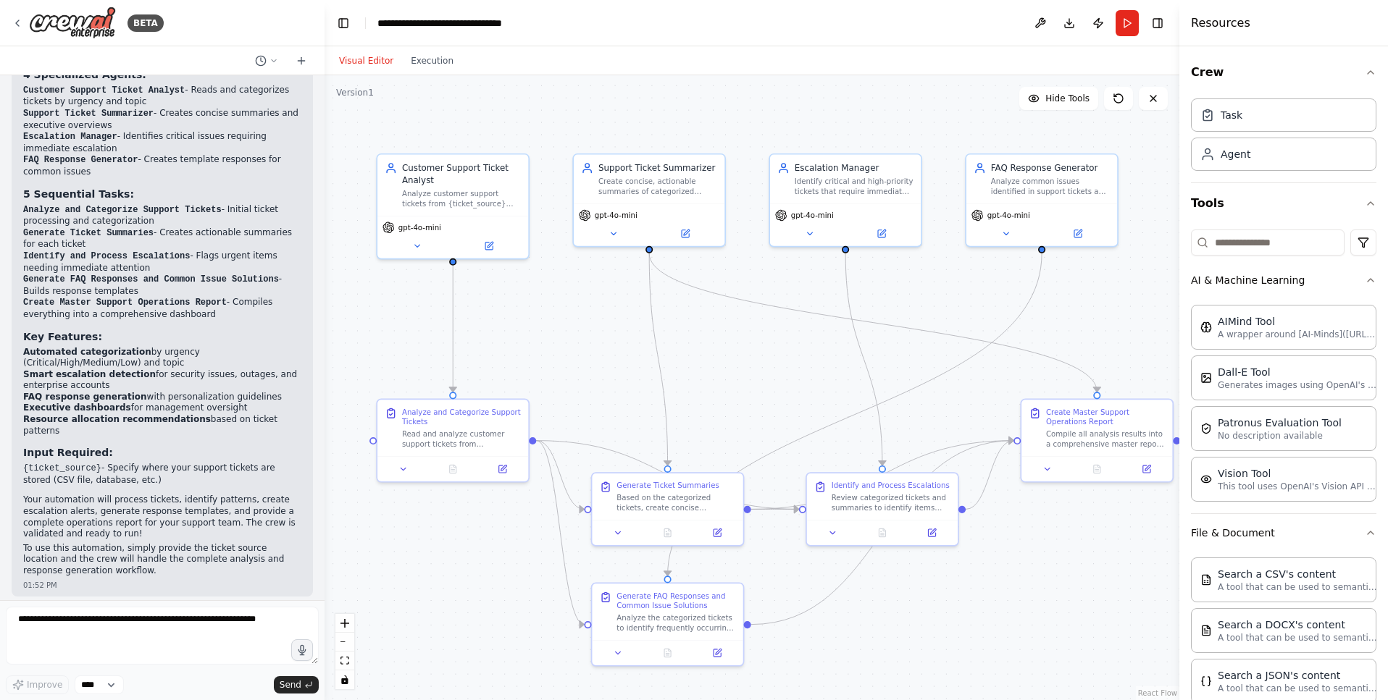
drag, startPoint x: 804, startPoint y: 416, endPoint x: 746, endPoint y: 411, distance: 58.2
click at [746, 411] on div ".deletable-edge-delete-btn { width: 20px; height: 20px; border: 0px solid #ffff…" at bounding box center [751, 387] width 855 height 625
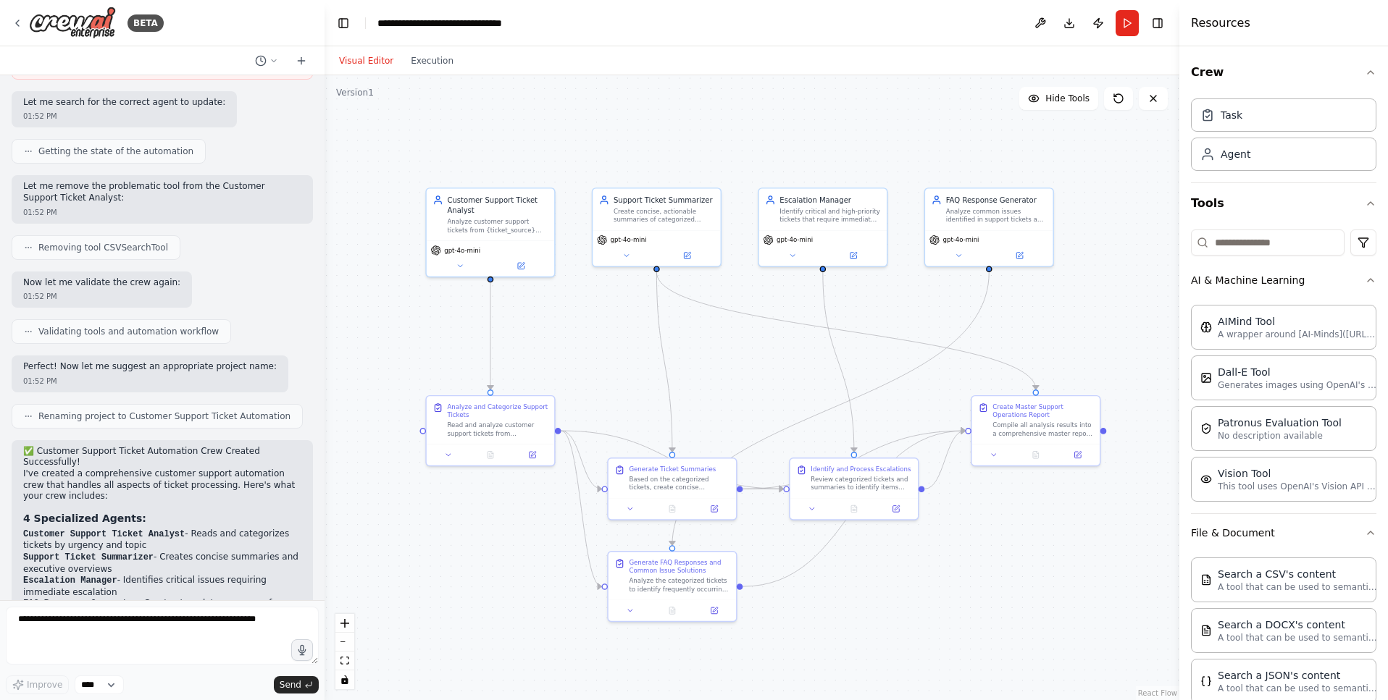
scroll to position [710, 0]
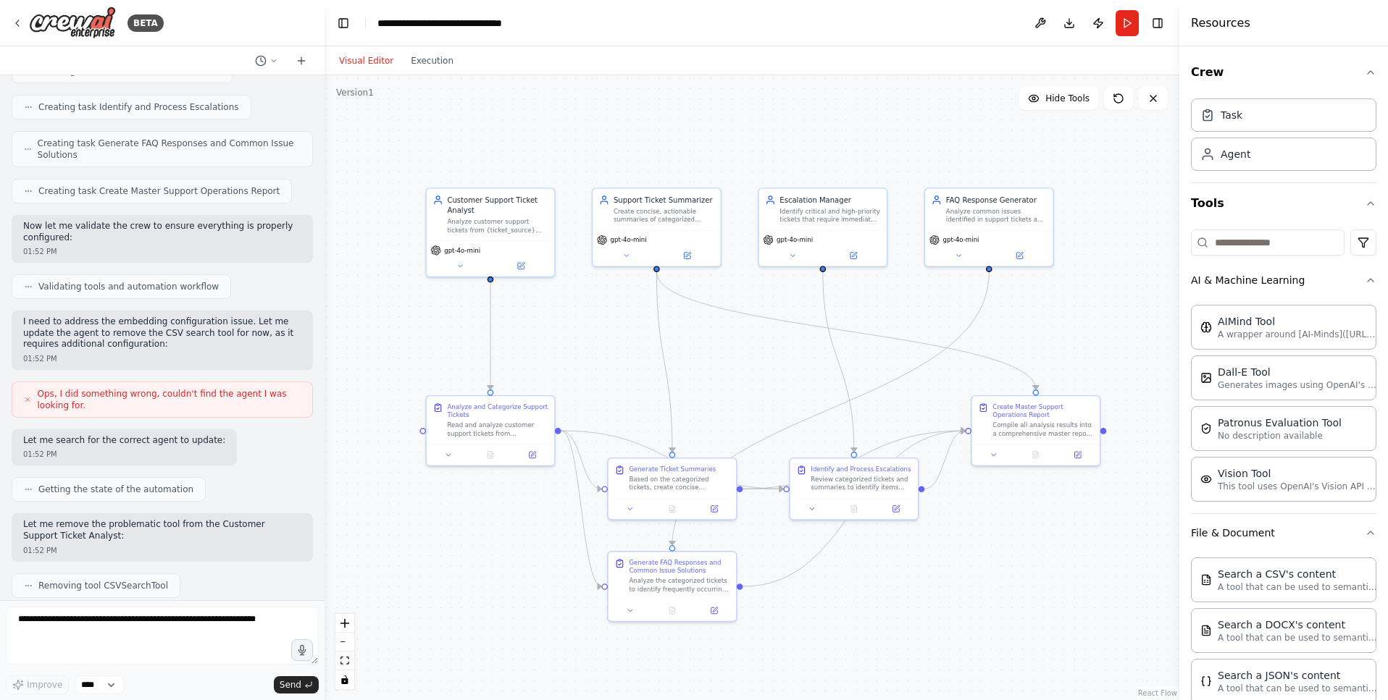
click at [30, 401] on icon at bounding box center [28, 399] width 8 height 9
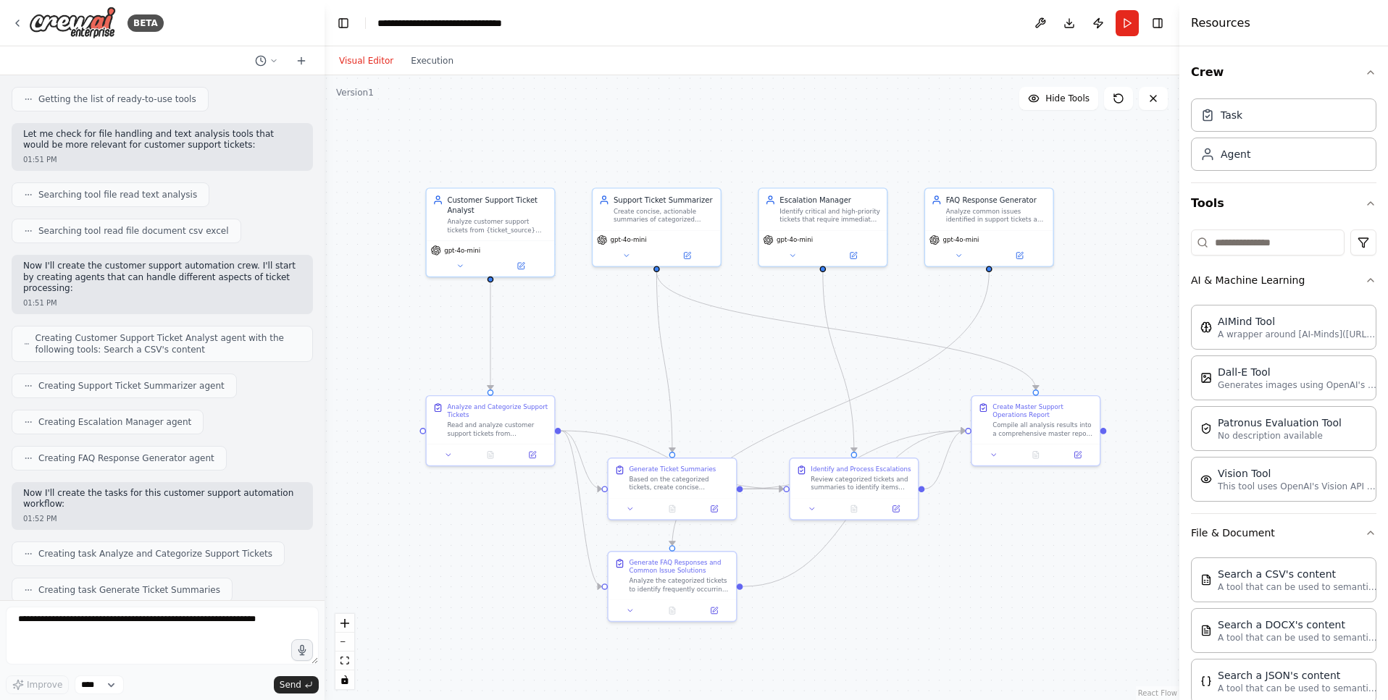
scroll to position [0, 0]
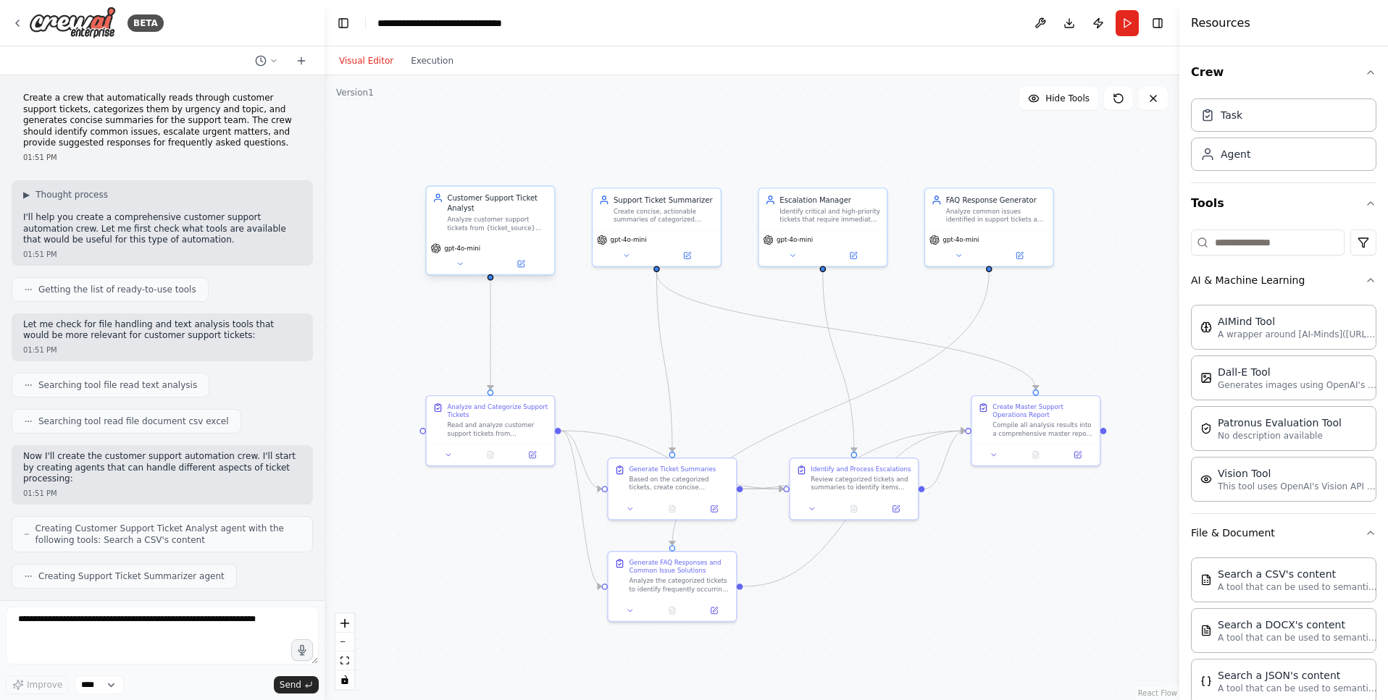
click at [448, 220] on div "Analyze customer support tickets from {ticket_source} and categorize them by ur…" at bounding box center [497, 224] width 101 height 17
click at [519, 261] on icon at bounding box center [521, 264] width 7 height 7
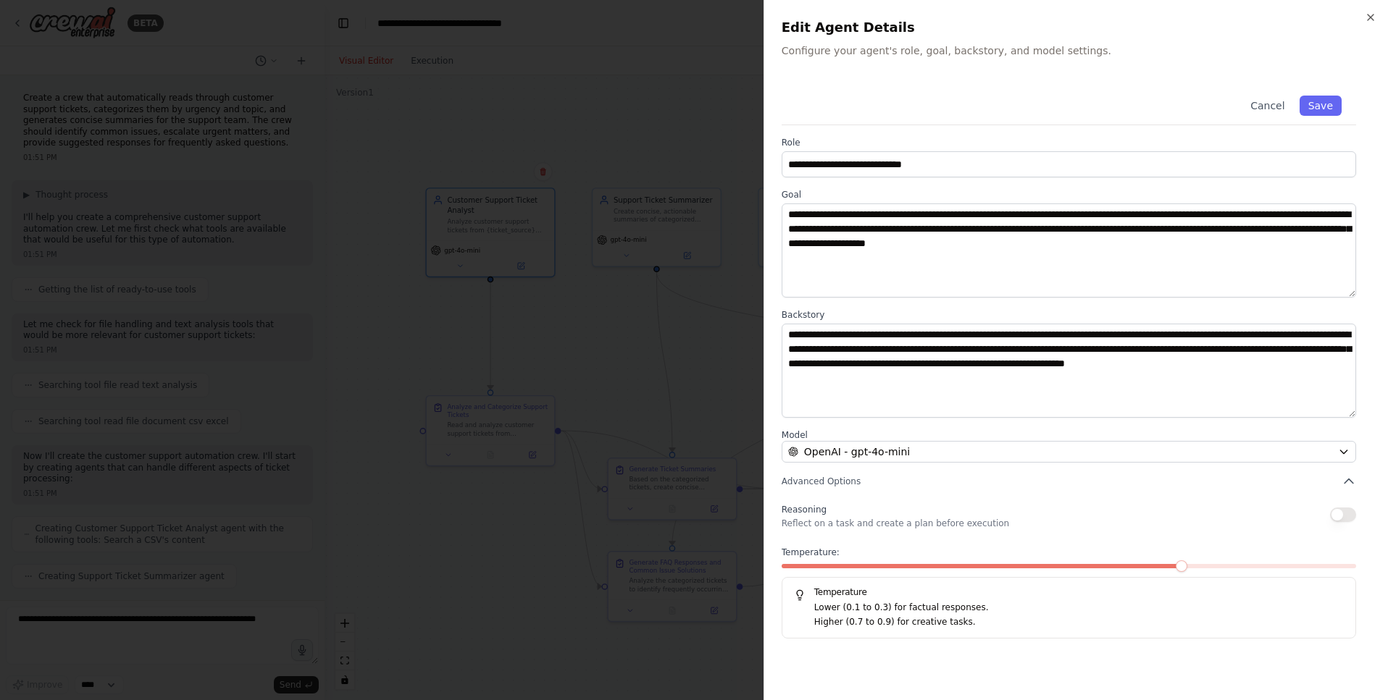
drag, startPoint x: 1273, startPoint y: 108, endPoint x: 1264, endPoint y: 118, distance: 13.8
click at [1273, 108] on button "Cancel" at bounding box center [1266, 106] width 51 height 20
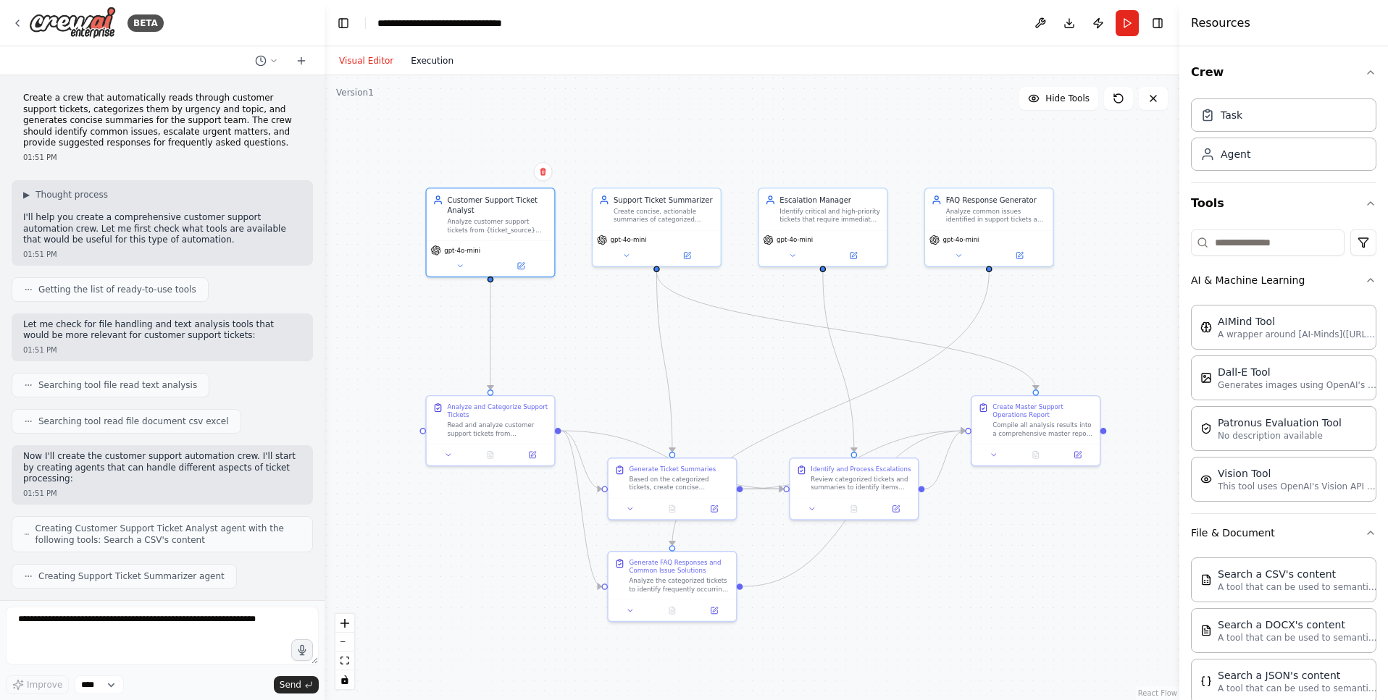
click at [436, 56] on button "Execution" at bounding box center [432, 60] width 60 height 17
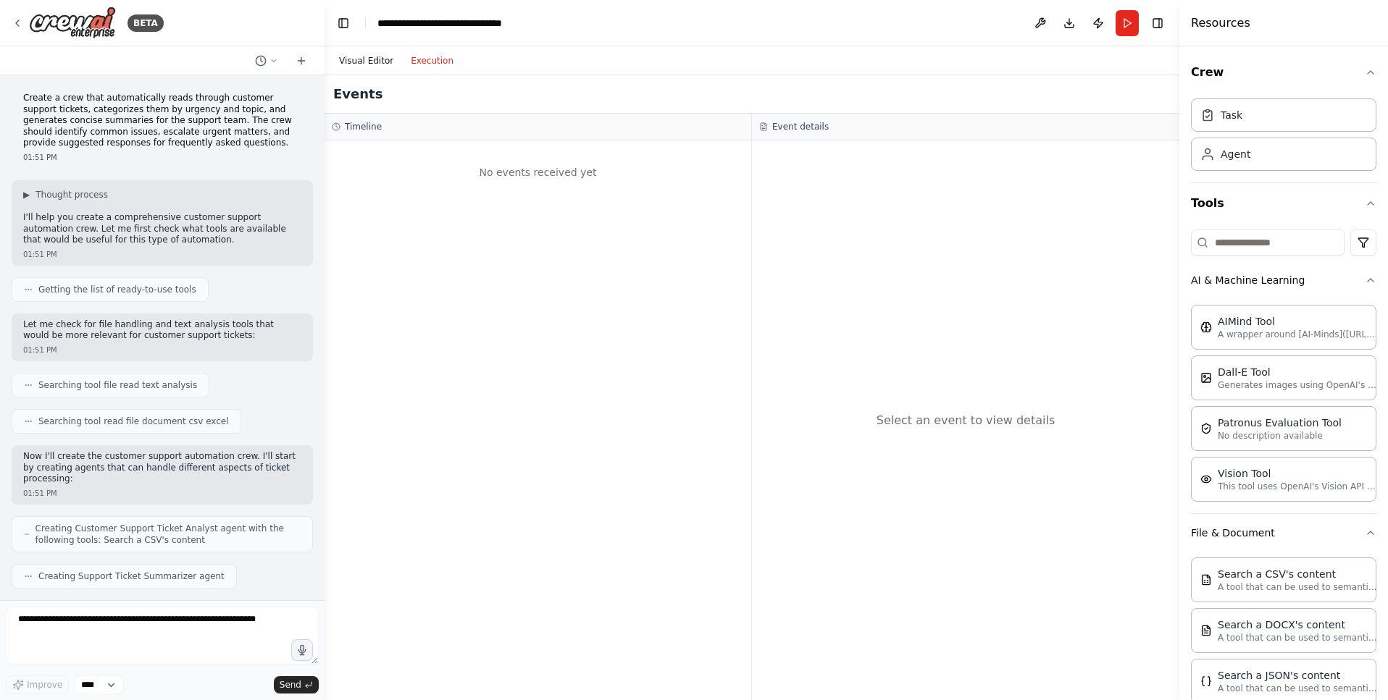
click at [373, 61] on button "Visual Editor" at bounding box center [366, 60] width 72 height 17
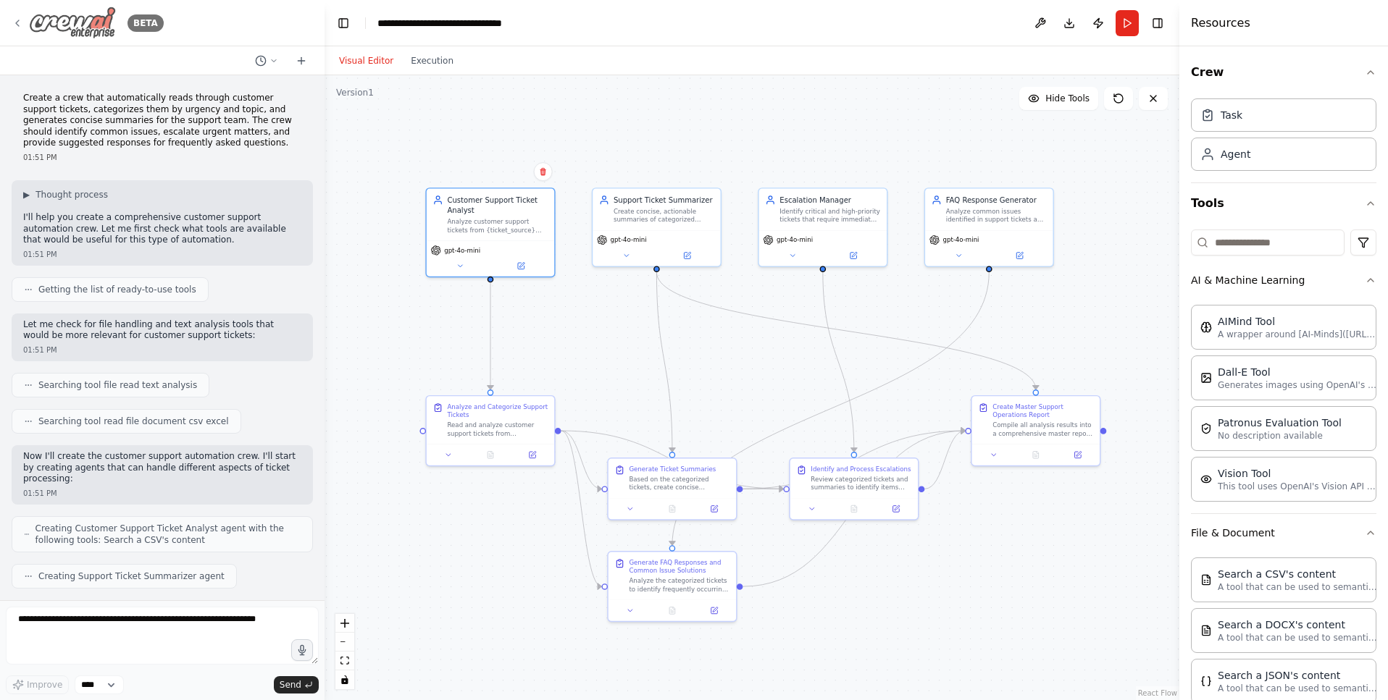
click at [19, 24] on icon at bounding box center [18, 23] width 12 height 12
